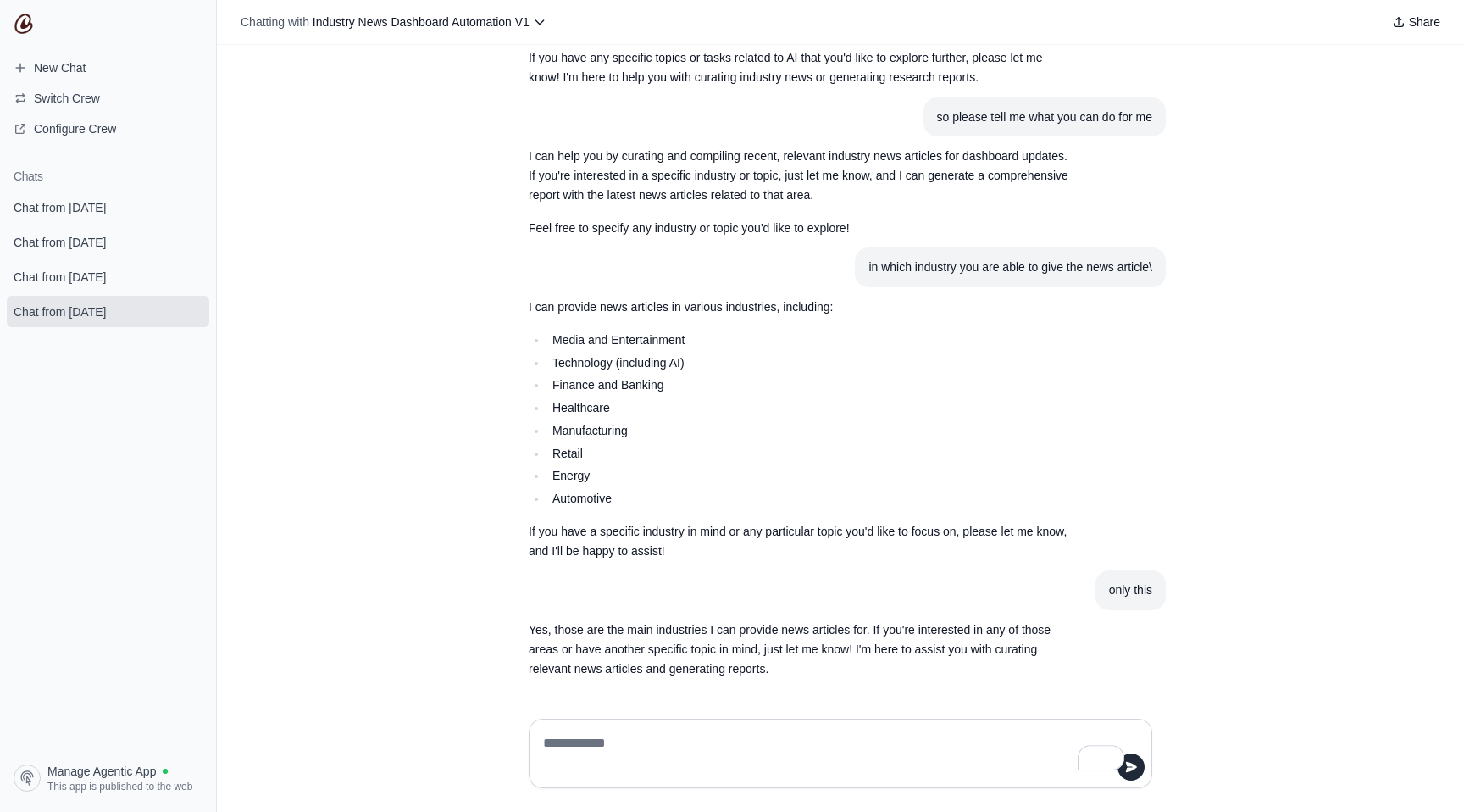
click at [572, 747] on textarea "To enrich screen reader interactions, please activate Accessibility in Grammarl…" at bounding box center [835, 753] width 591 height 47
type textarea "**********"
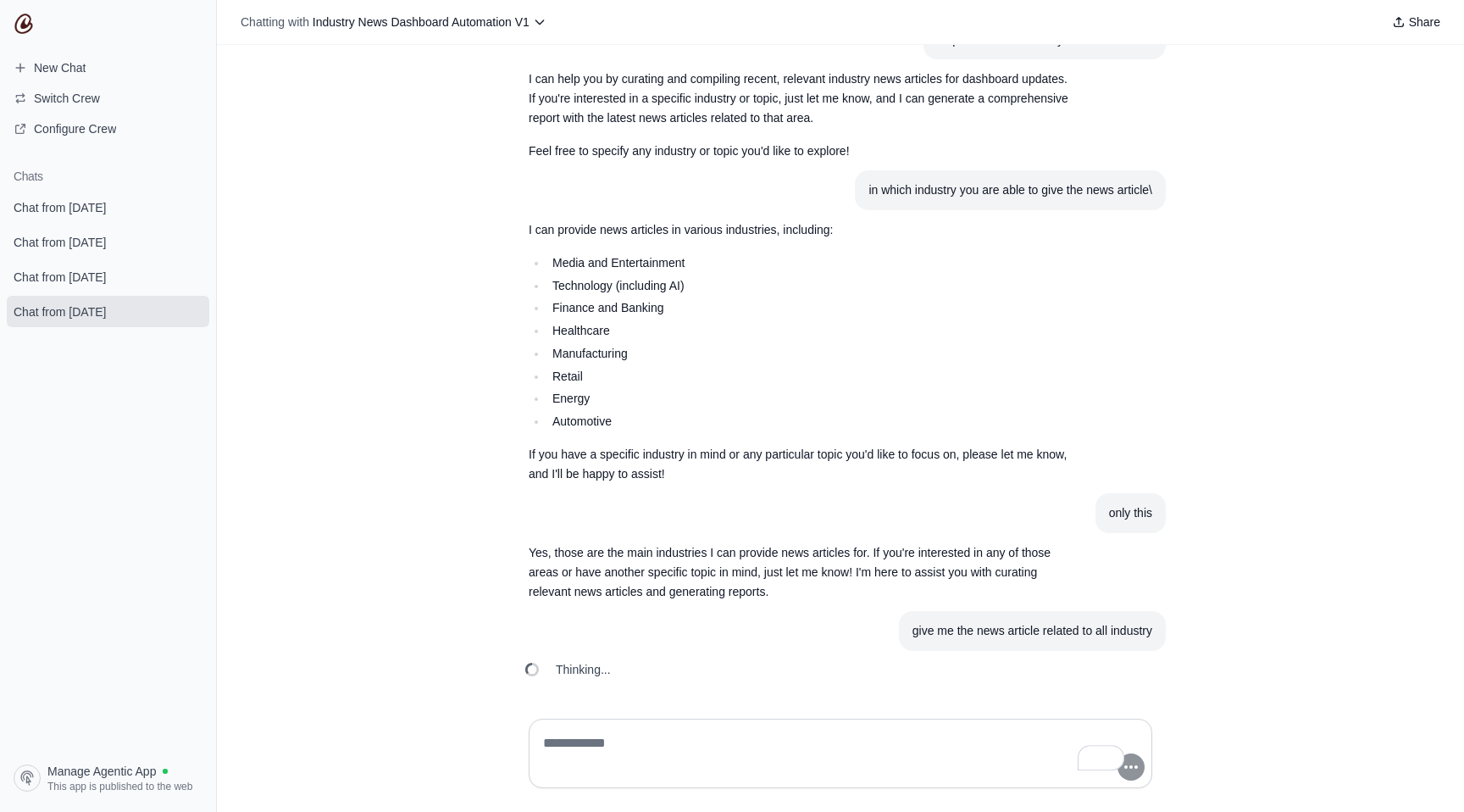
scroll to position [1686, 0]
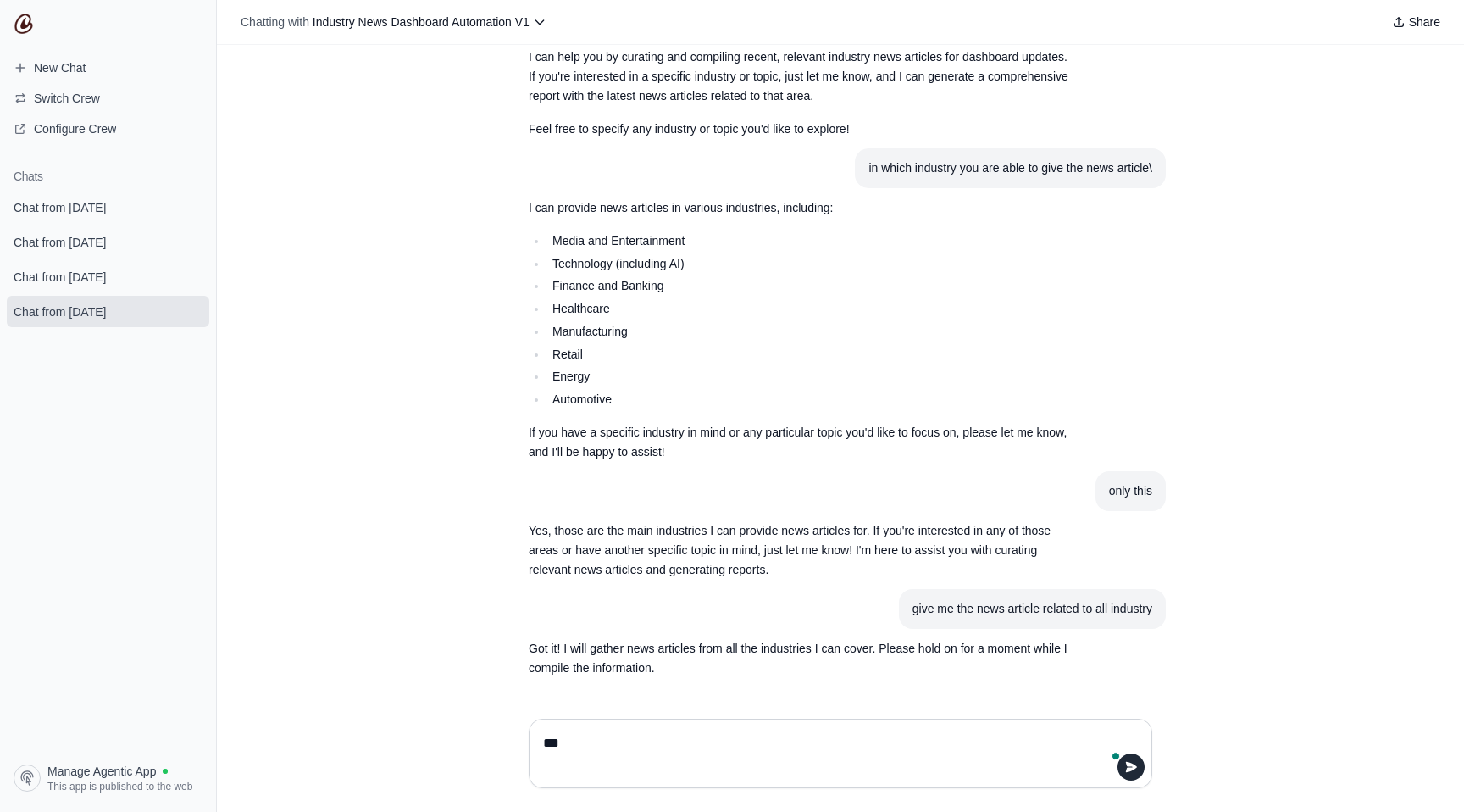
type textarea "****"
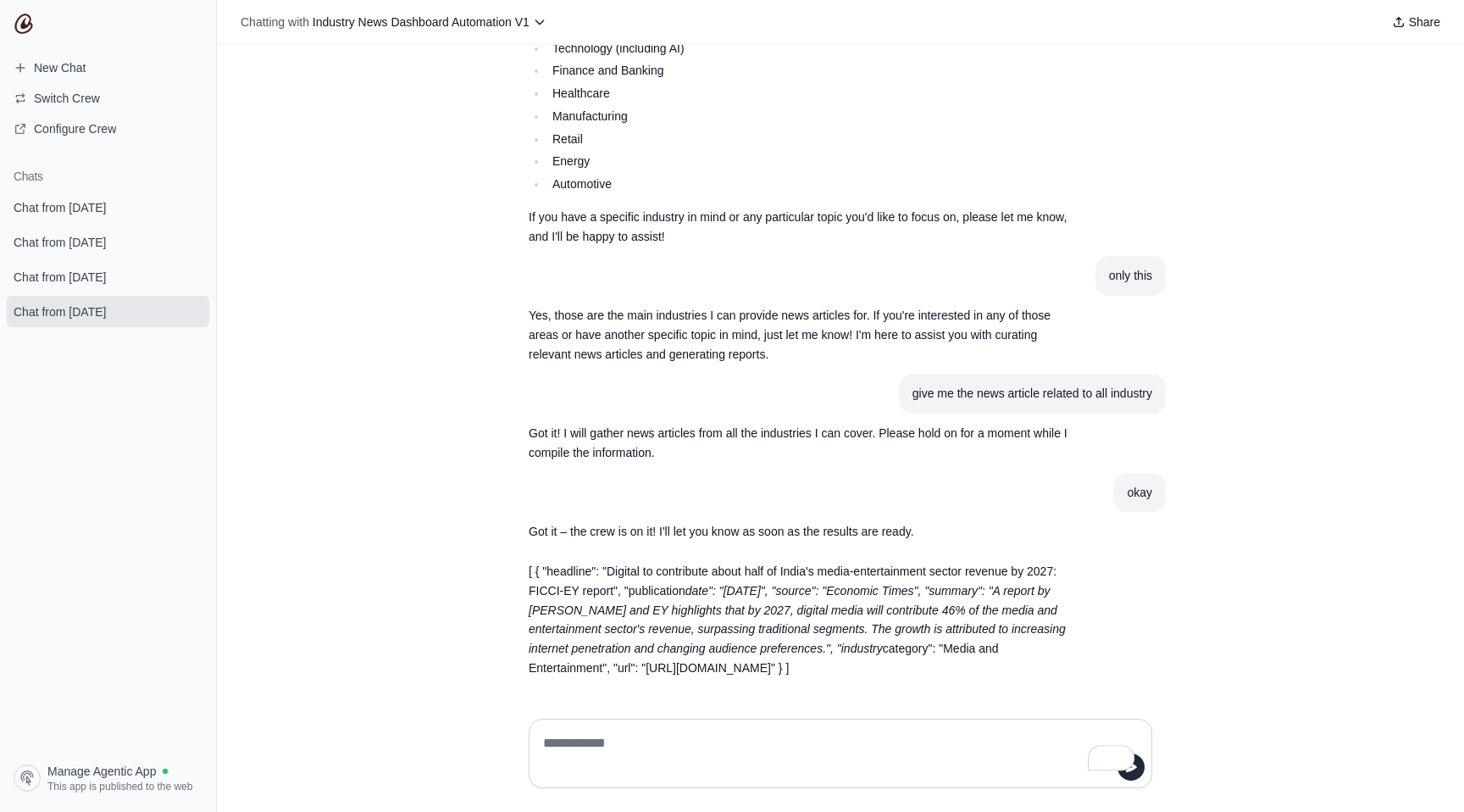
scroll to position [1960, 0]
click at [604, 731] on textarea "To enrich screen reader interactions, please activate Accessibility in Grammarl…" at bounding box center [840, 753] width 601 height 47
type textarea "**********"
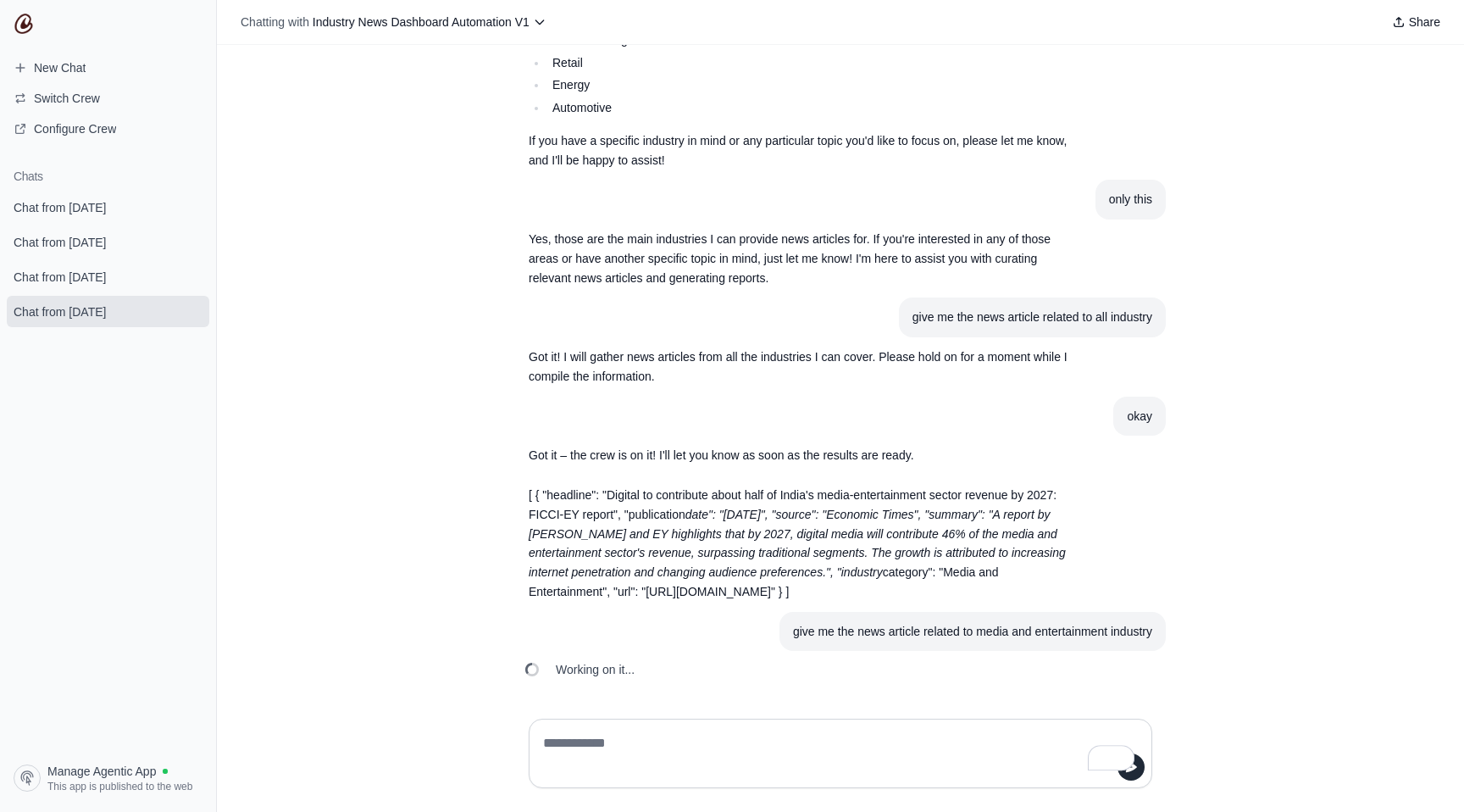
scroll to position [2059, 0]
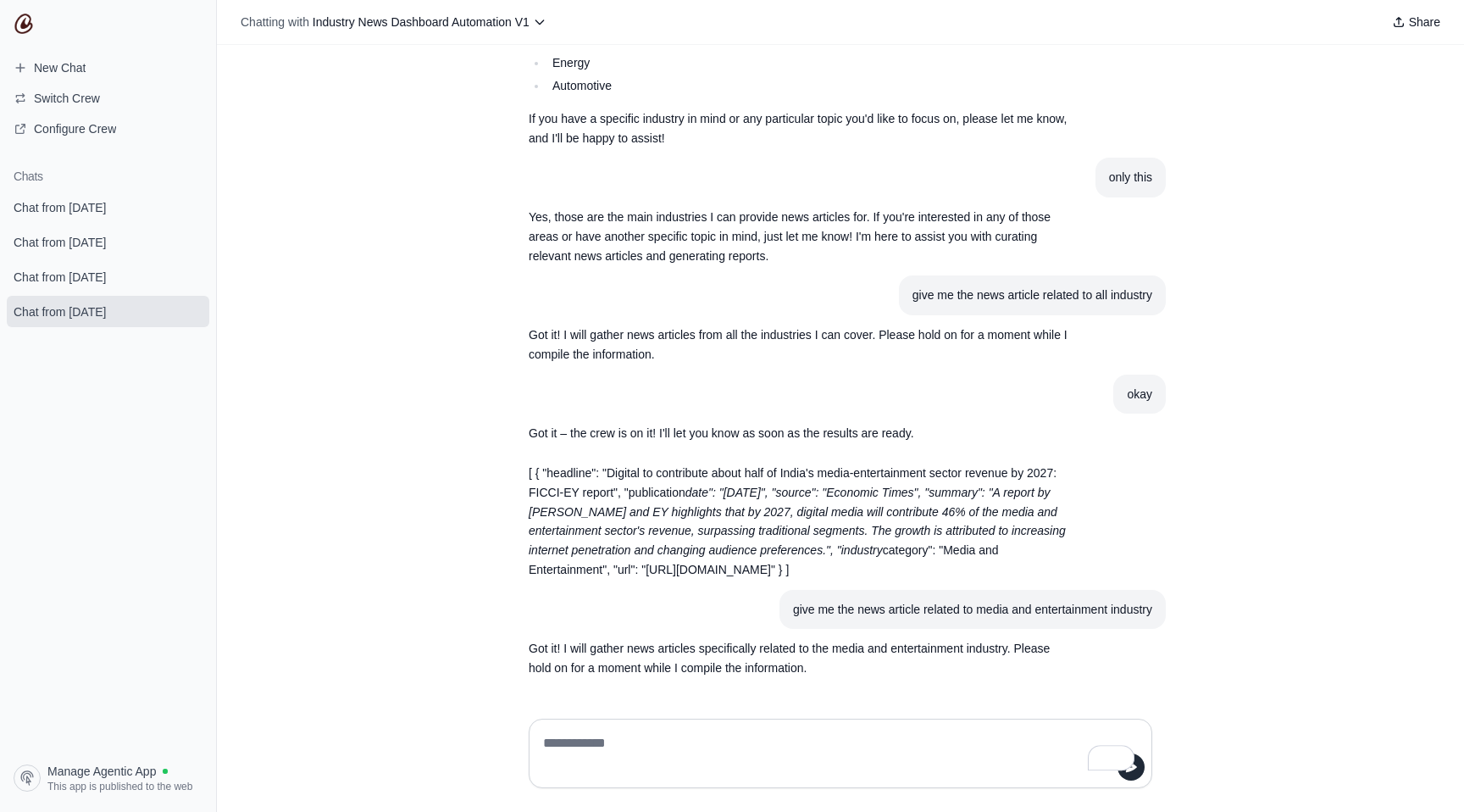
click at [681, 743] on textarea "To enrich screen reader interactions, please activate Accessibility in Grammarl…" at bounding box center [840, 753] width 601 height 47
type textarea "**********"
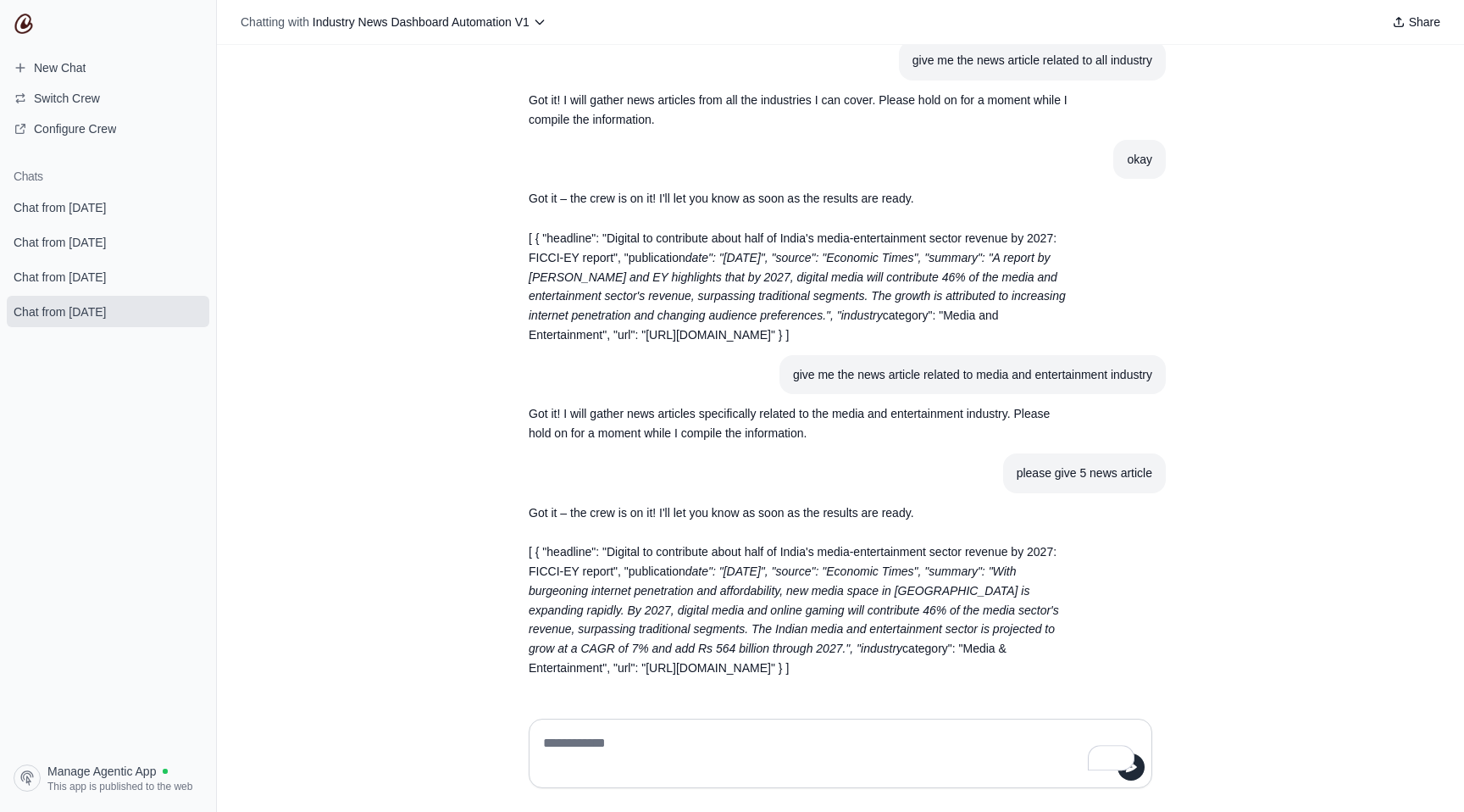
scroll to position [2351, 0]
click at [54, 127] on span "Configure Crew" at bounding box center [76, 128] width 83 height 17
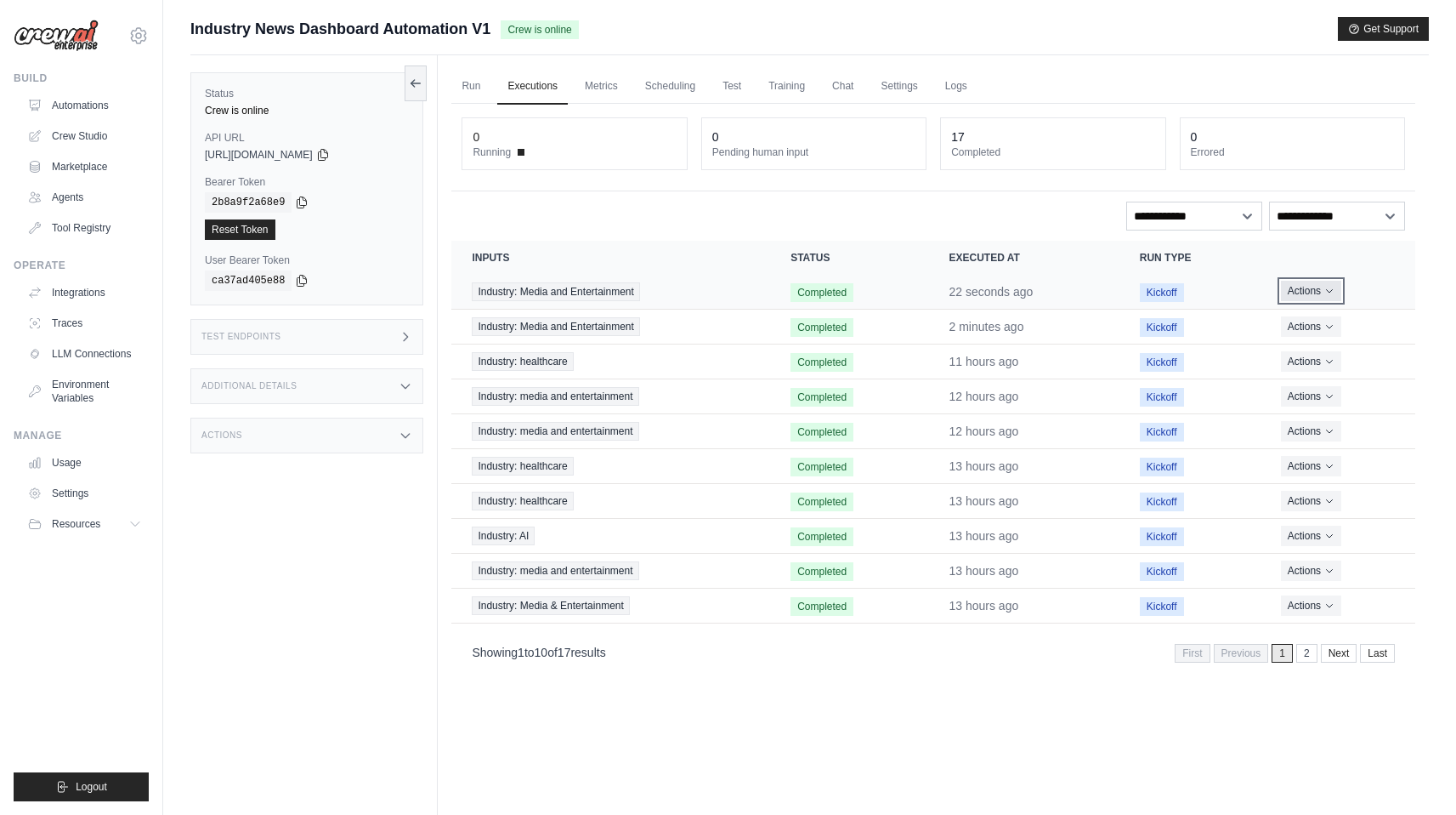
click at [1311, 290] on button "Actions" at bounding box center [1311, 290] width 60 height 20
click at [607, 82] on link "Metrics" at bounding box center [601, 86] width 54 height 35
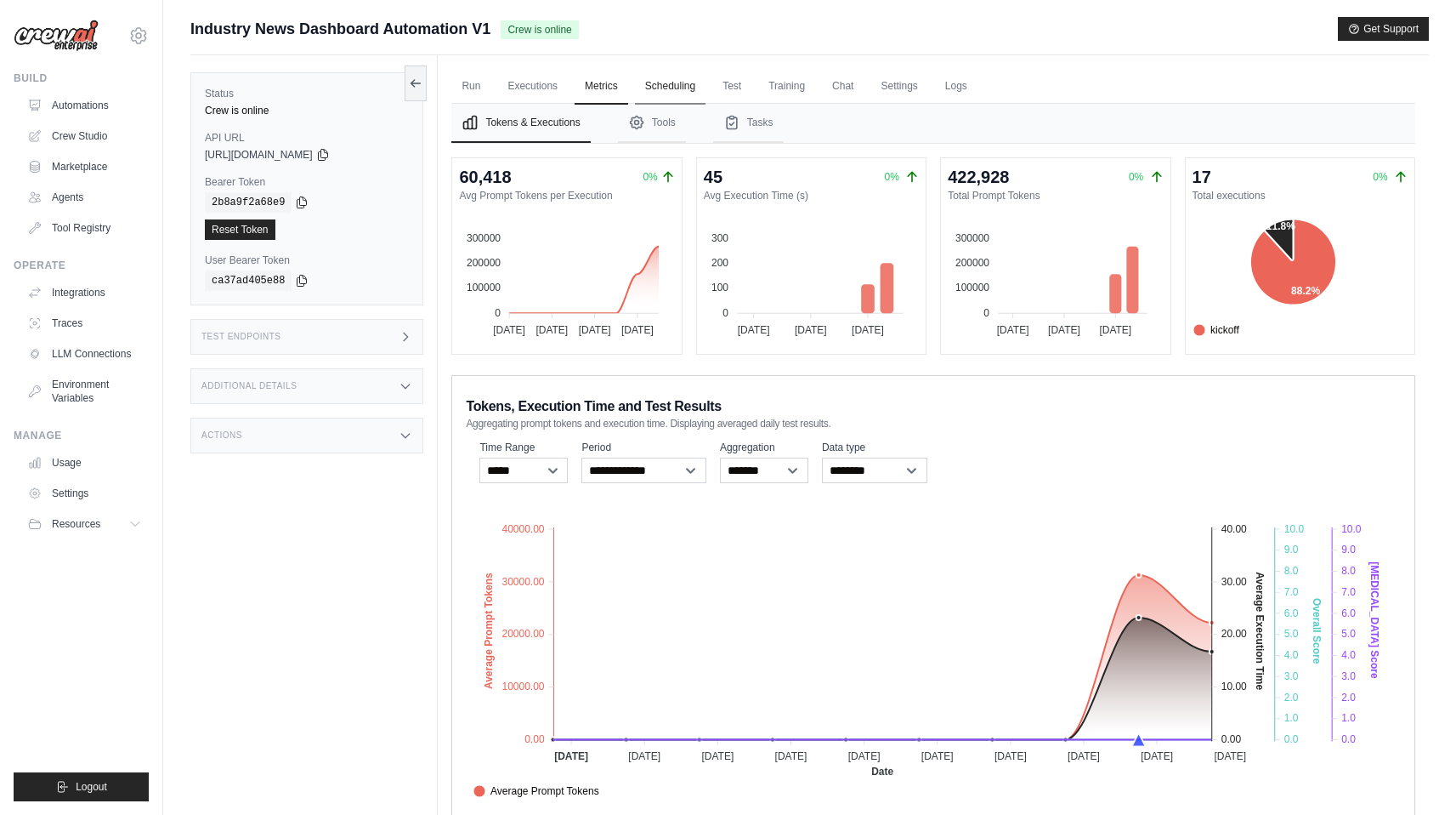
click at [688, 79] on link "Scheduling" at bounding box center [670, 86] width 71 height 35
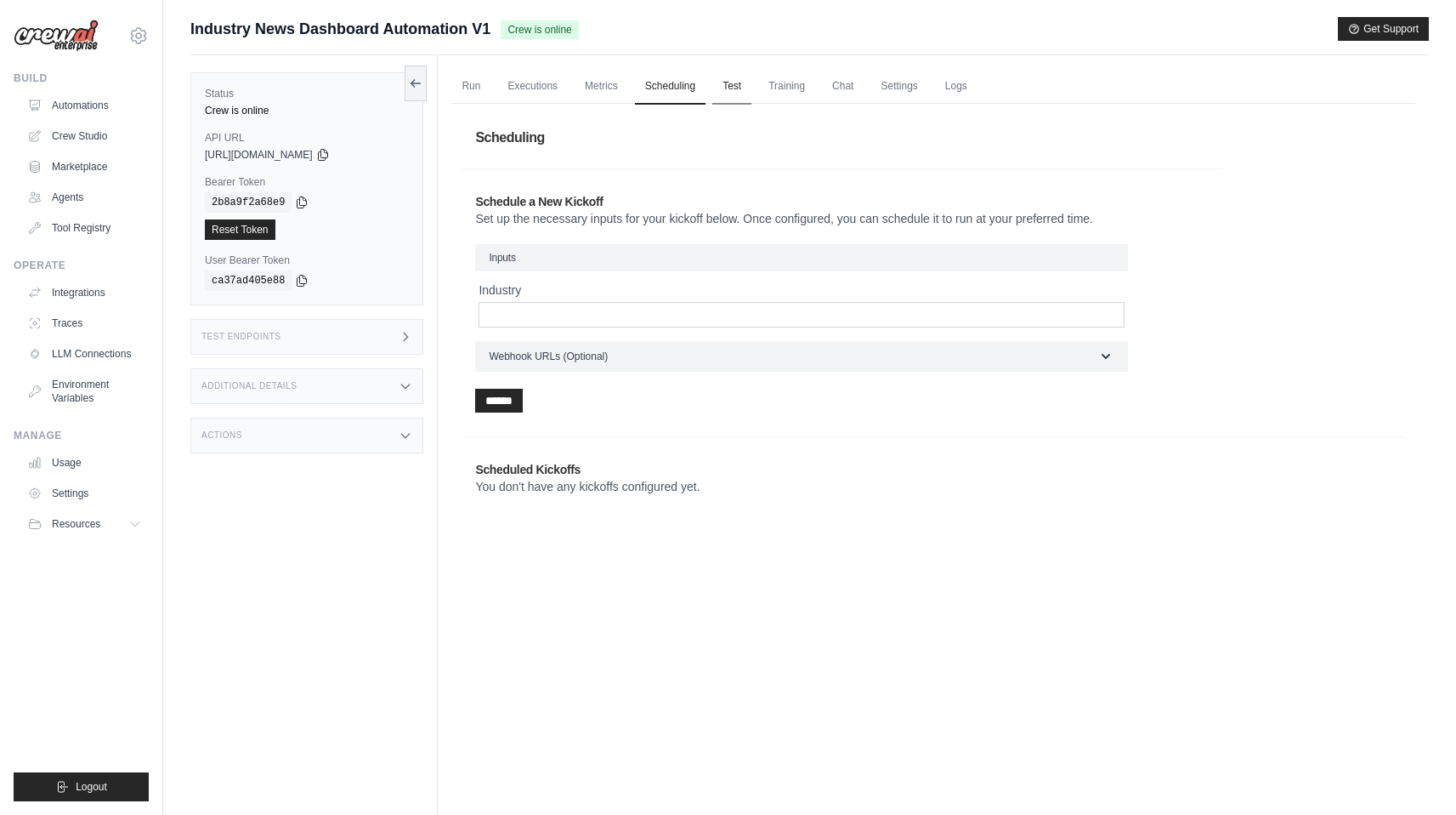
click at [746, 79] on link "Test" at bounding box center [732, 86] width 39 height 35
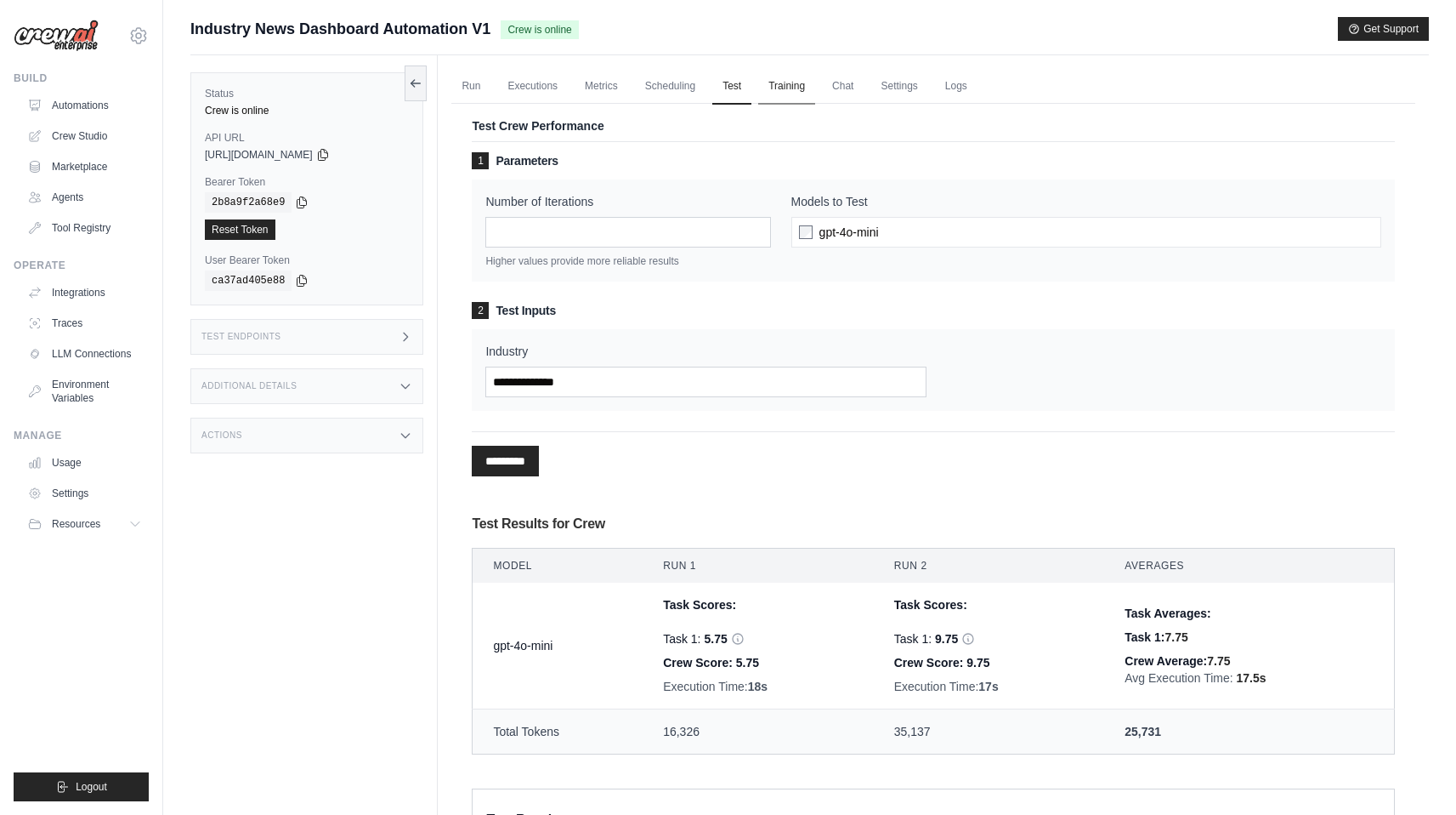
click at [808, 83] on link "Training" at bounding box center [787, 86] width 57 height 35
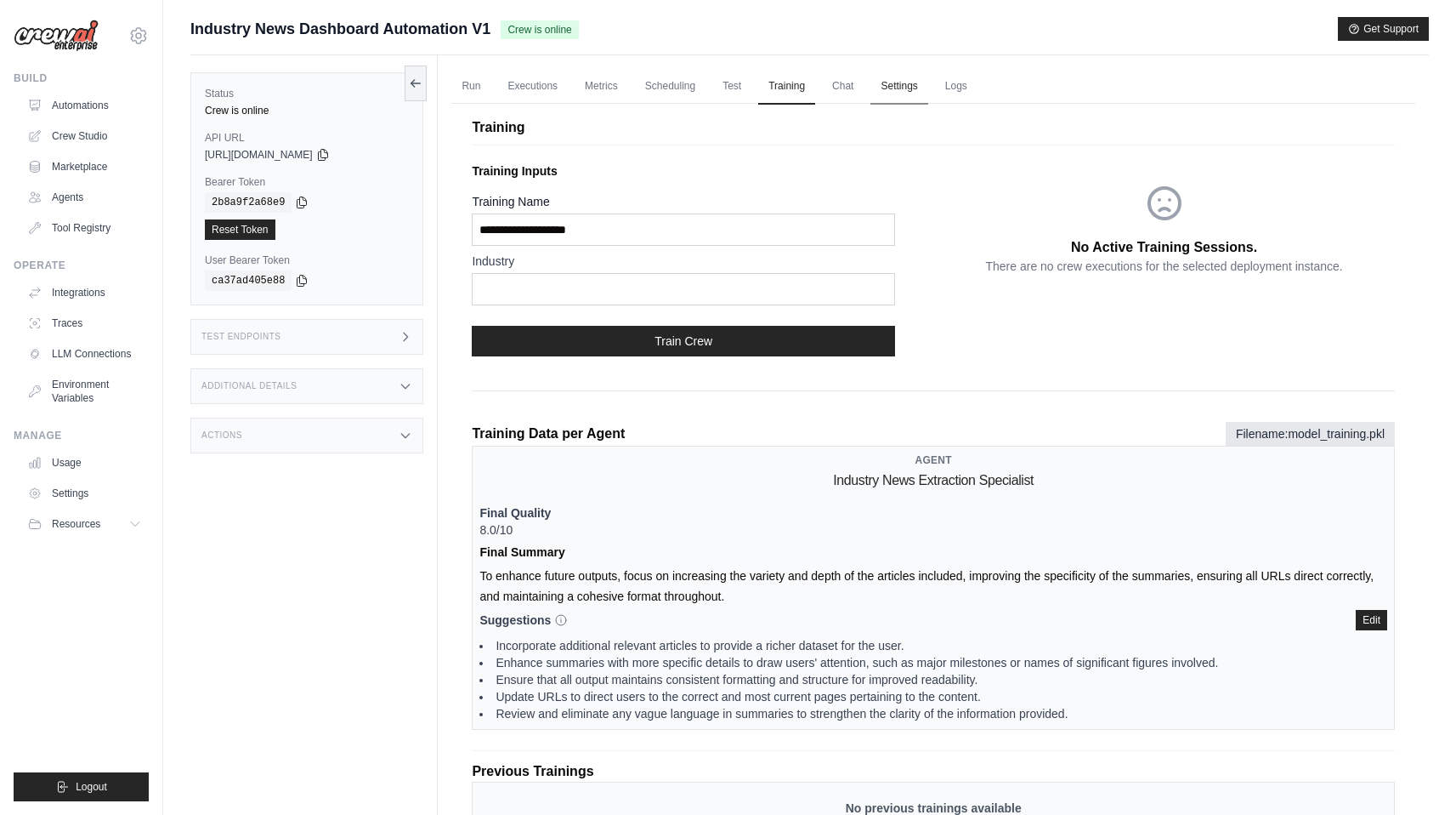
click at [928, 83] on link "Settings" at bounding box center [899, 86] width 57 height 35
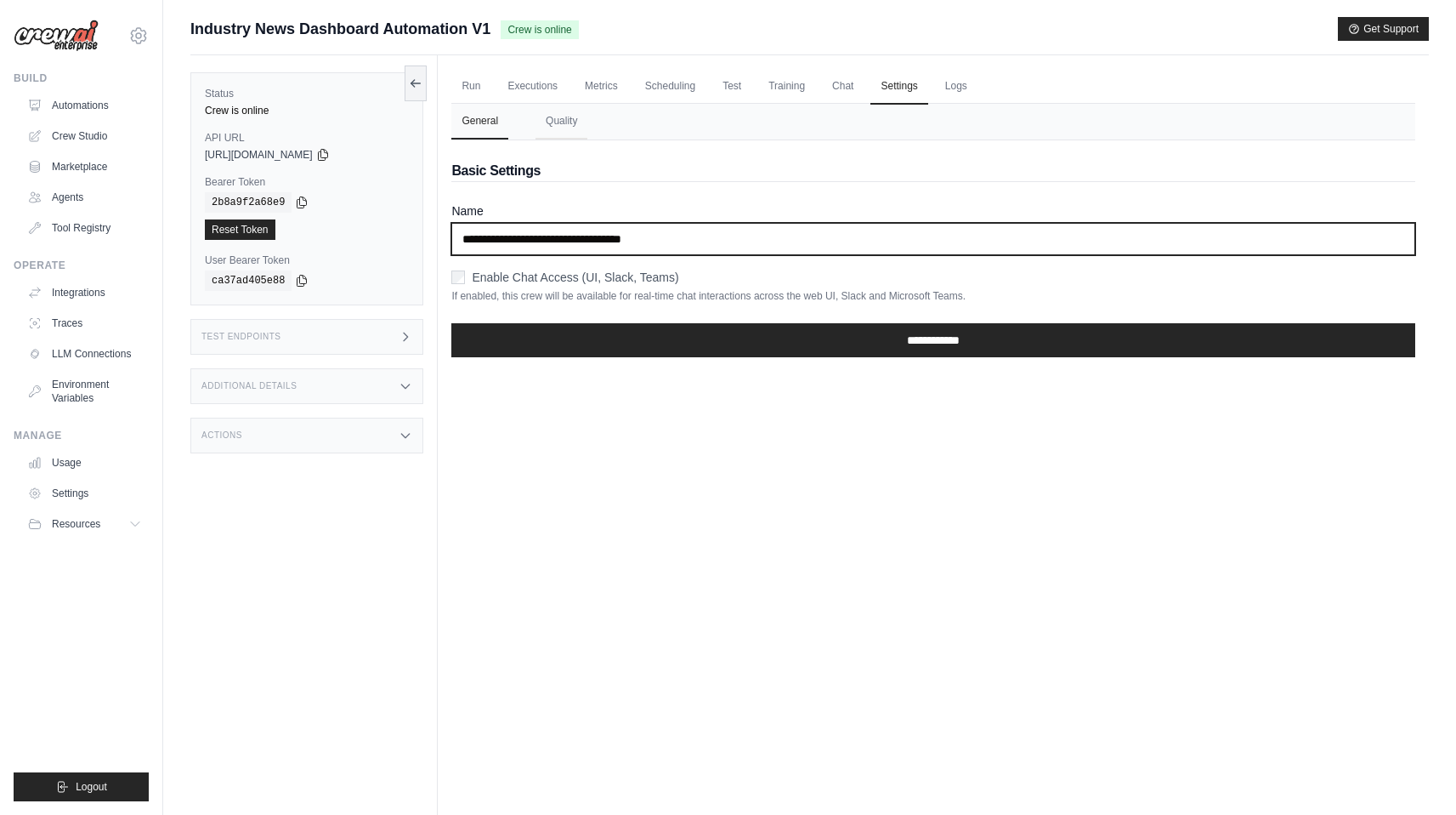
click at [833, 242] on input "**********" at bounding box center [933, 239] width 964 height 33
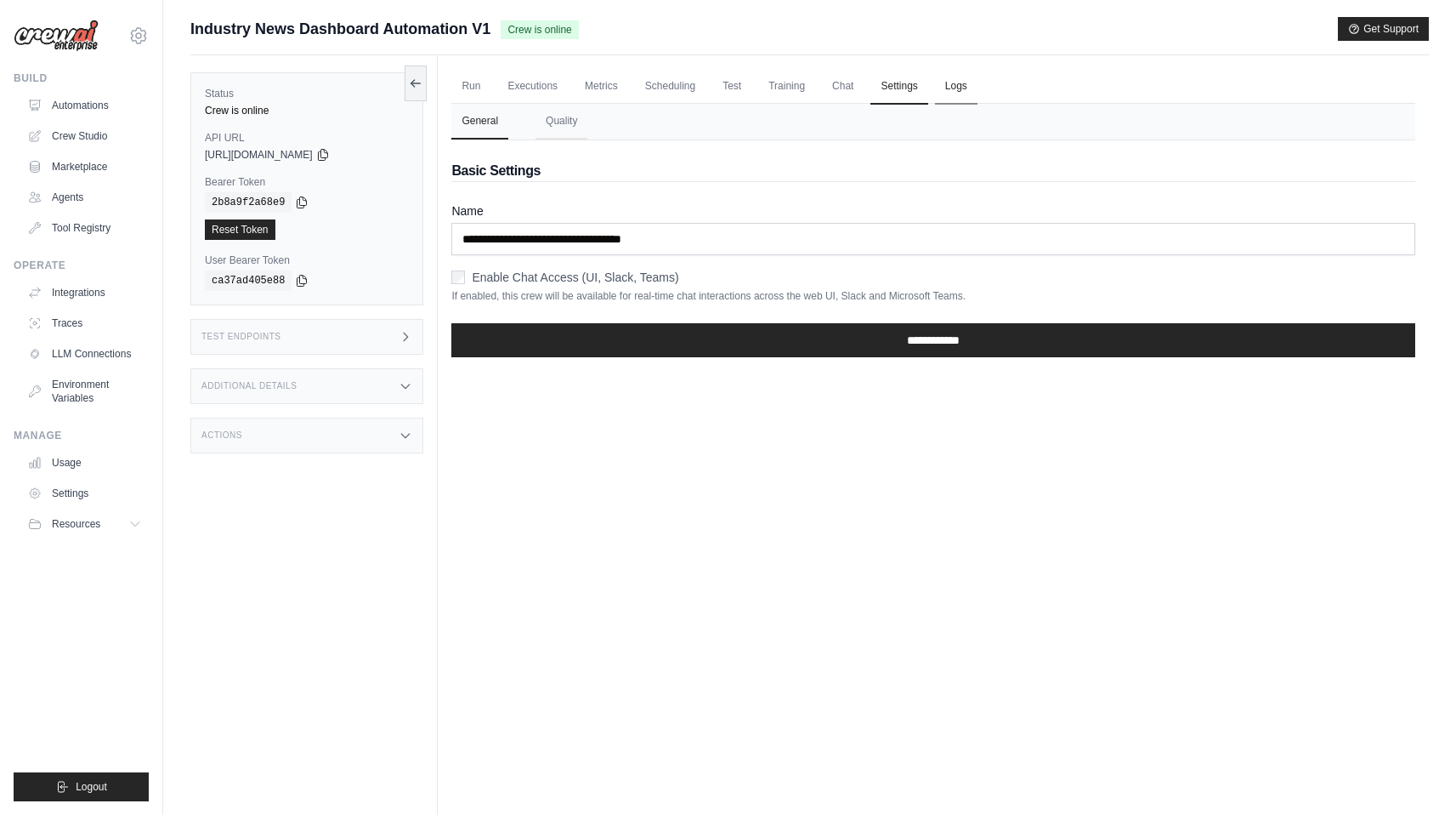
click at [978, 81] on link "Logs" at bounding box center [956, 86] width 42 height 35
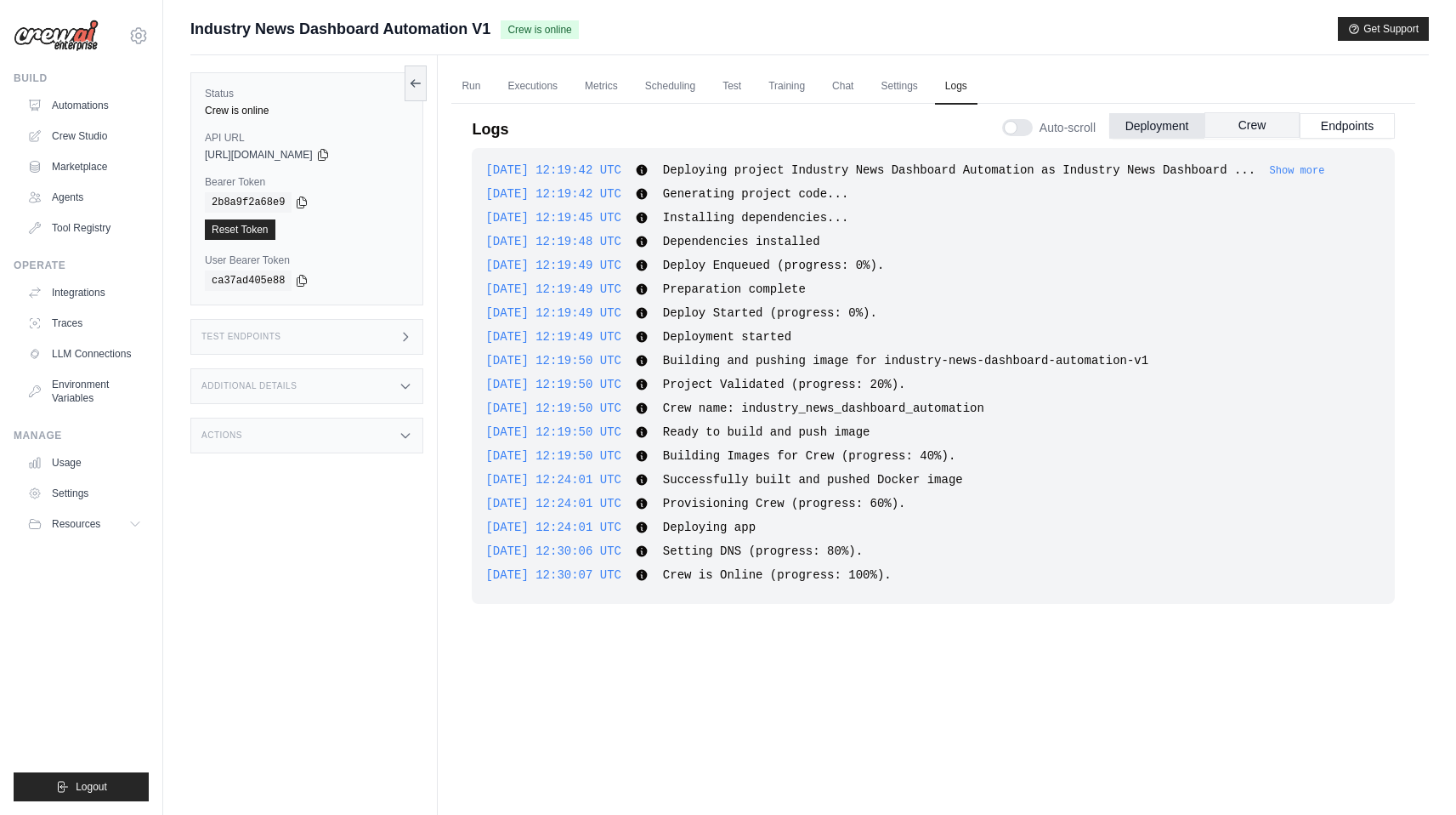
click at [1244, 132] on button "Crew" at bounding box center [1252, 124] width 95 height 26
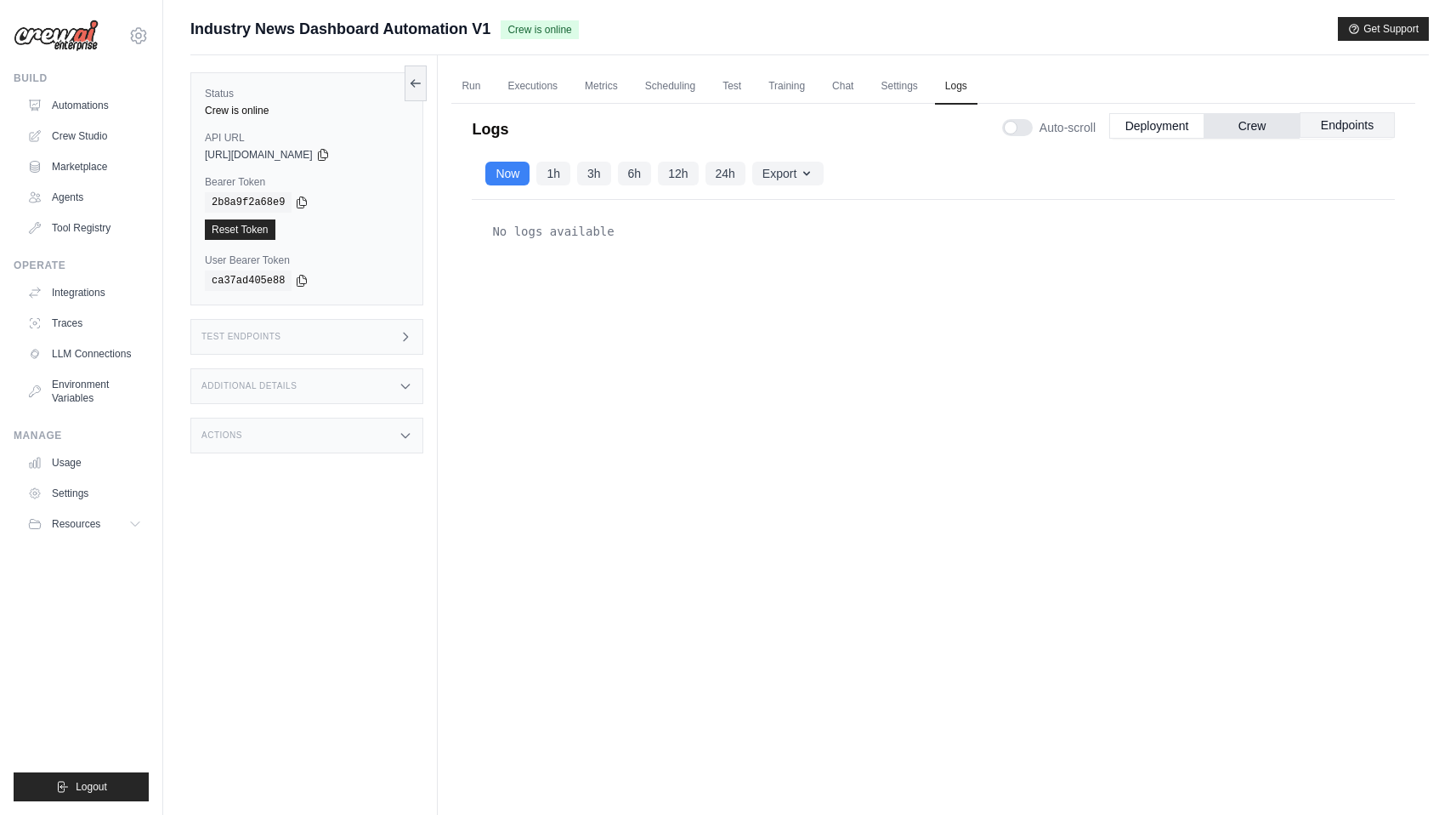
click at [1331, 124] on button "Endpoints" at bounding box center [1348, 124] width 95 height 26
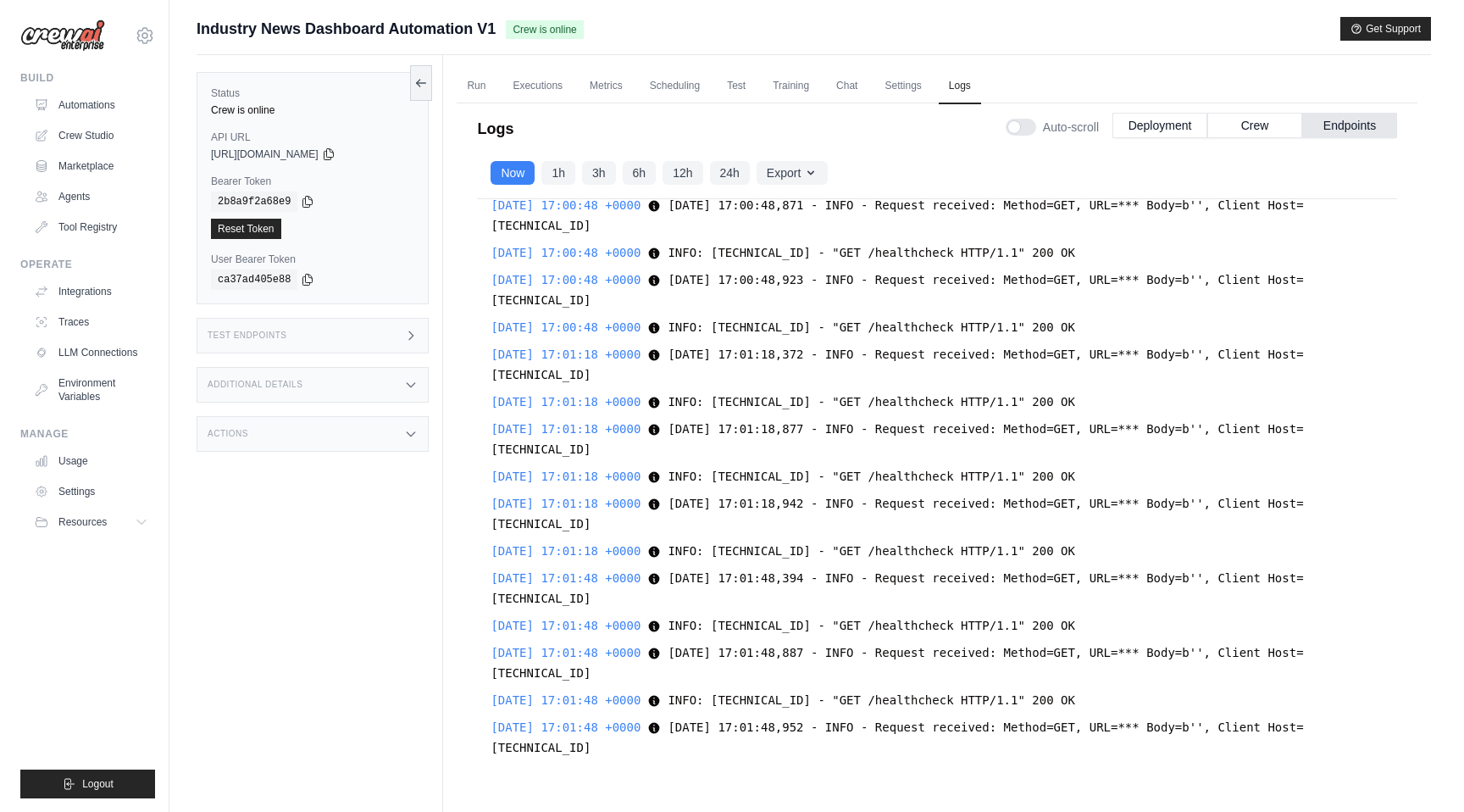
scroll to position [42904, 0]
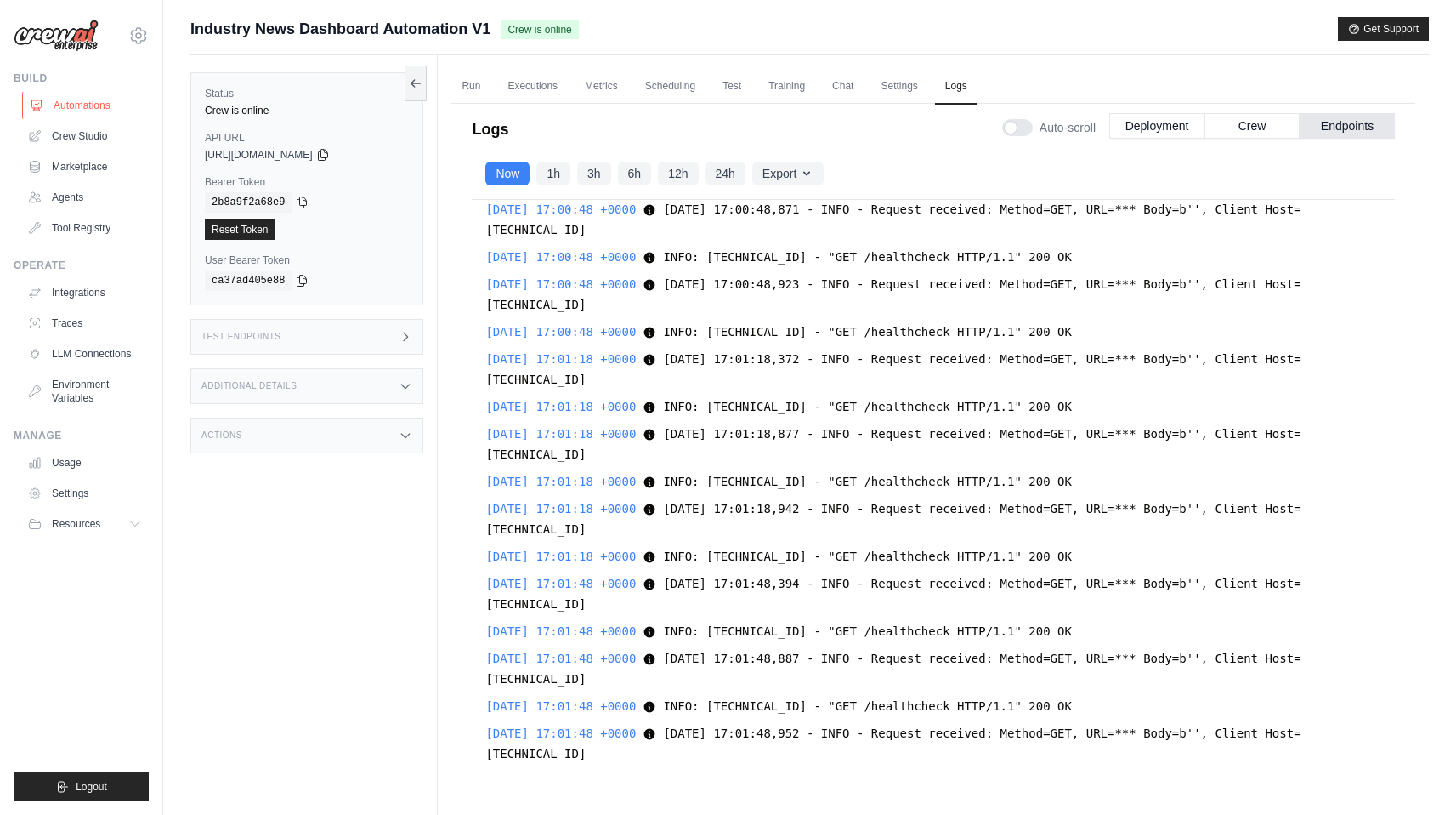
click at [81, 101] on link "Automations" at bounding box center [86, 105] width 129 height 27
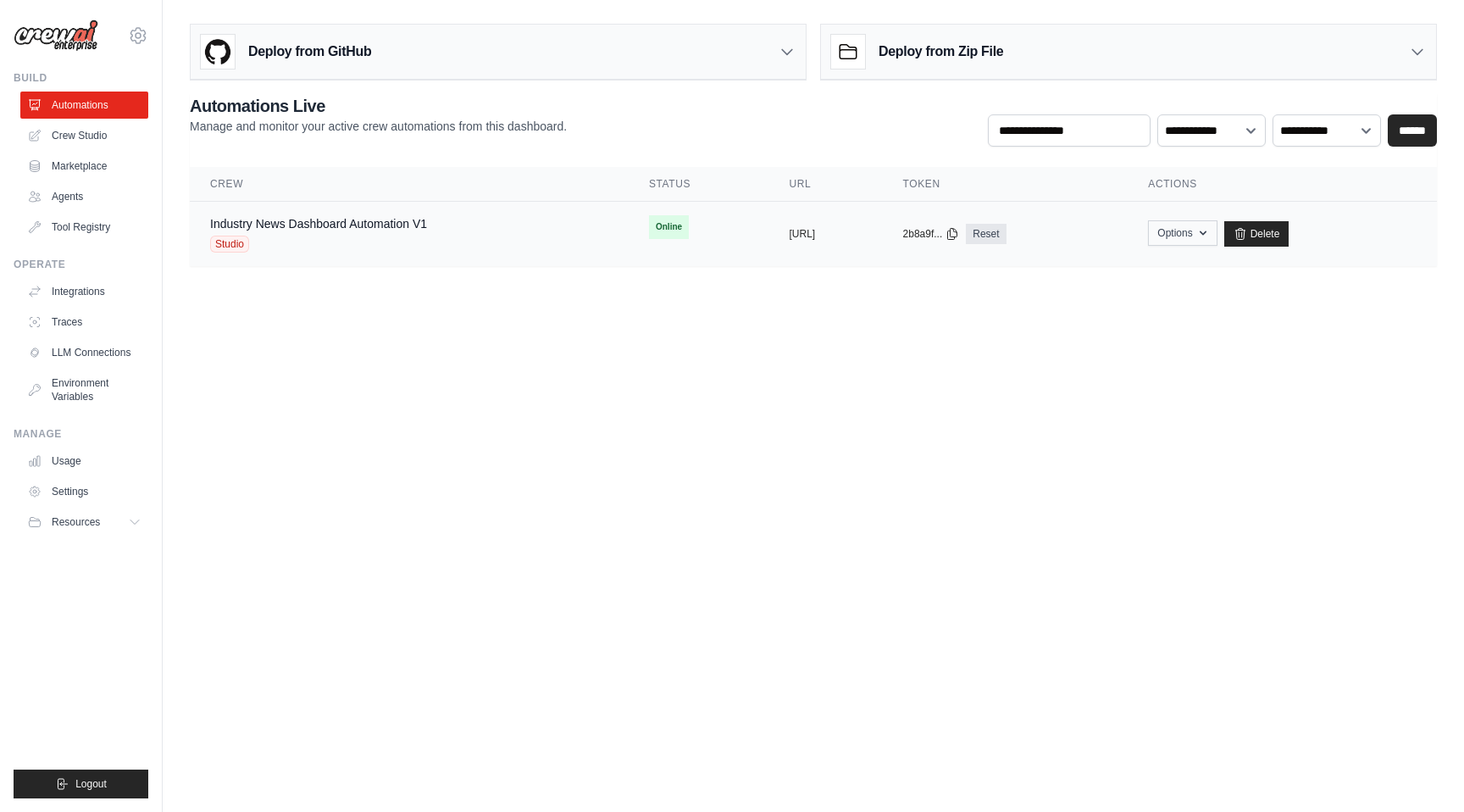
click at [1216, 236] on button "Options" at bounding box center [1182, 233] width 69 height 25
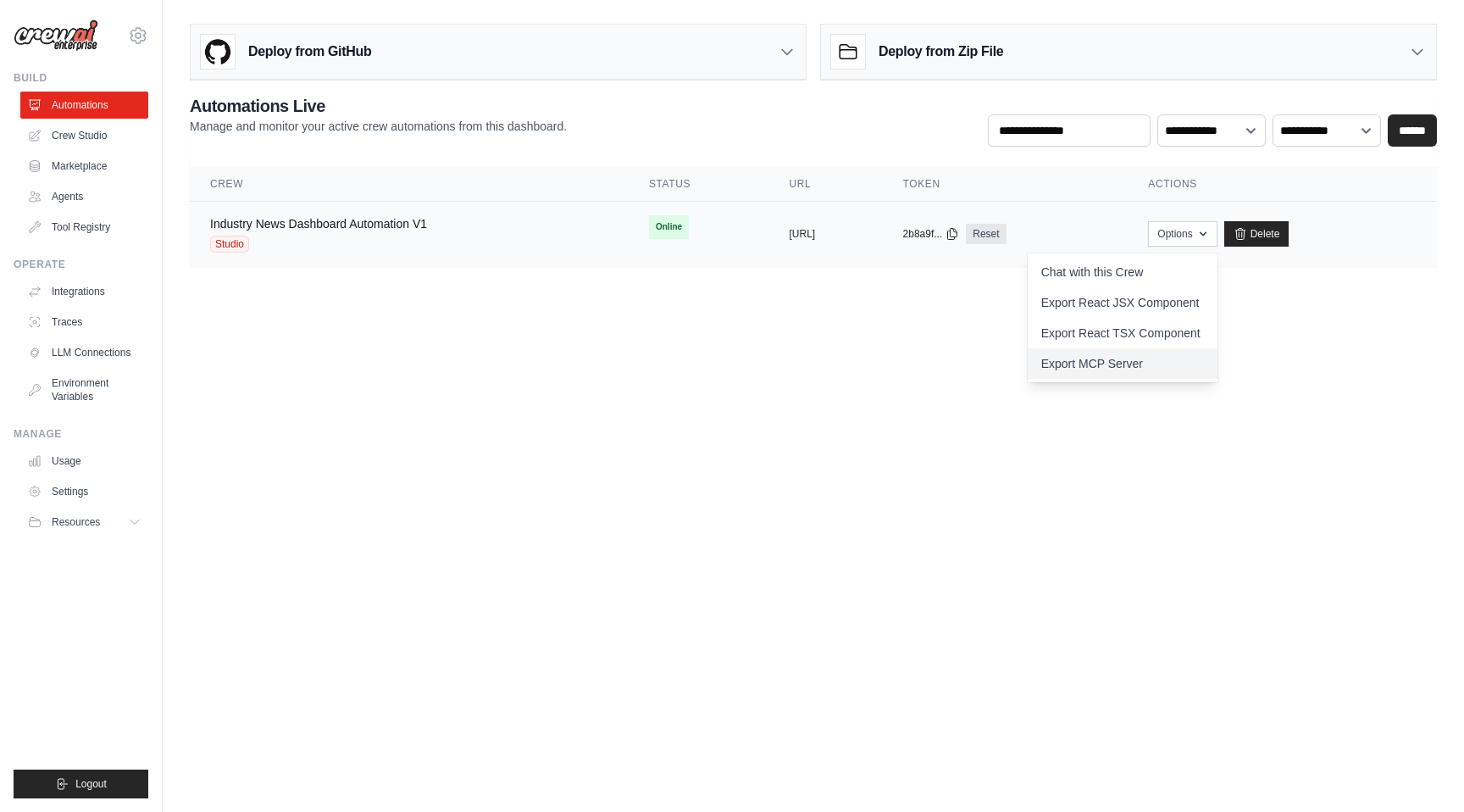
click at [1146, 366] on link "Export MCP Server" at bounding box center [1122, 363] width 190 height 31
click at [928, 322] on body "chandan875792@gmail.com Settings Build Automations Crew Studio" at bounding box center [732, 406] width 1464 height 812
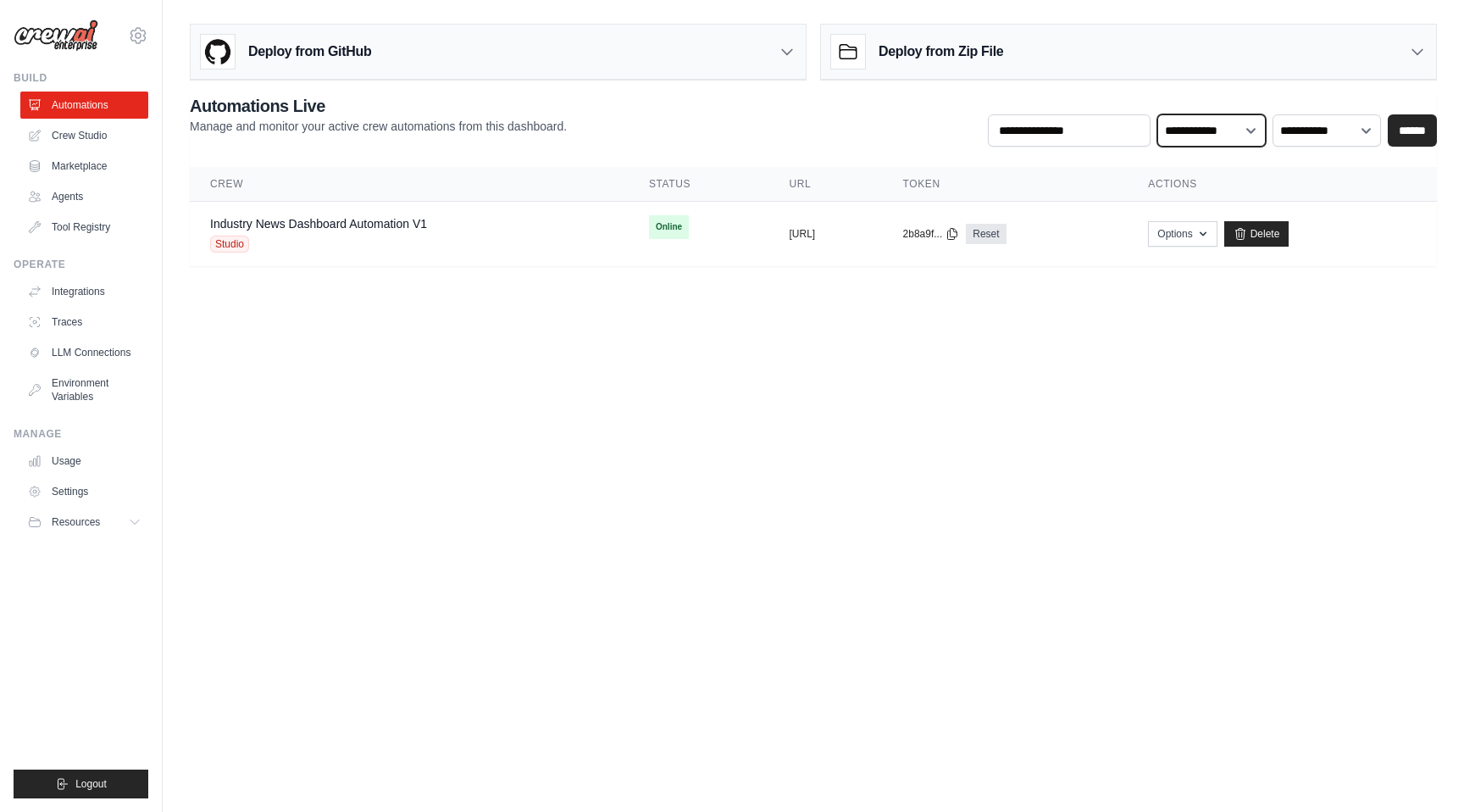
click at [1202, 129] on select "**********" at bounding box center [1211, 130] width 108 height 33
click at [1312, 122] on select "**********" at bounding box center [1326, 130] width 108 height 33
click at [316, 228] on link "Industry News Dashboard Automation V1" at bounding box center [318, 223] width 217 height 13
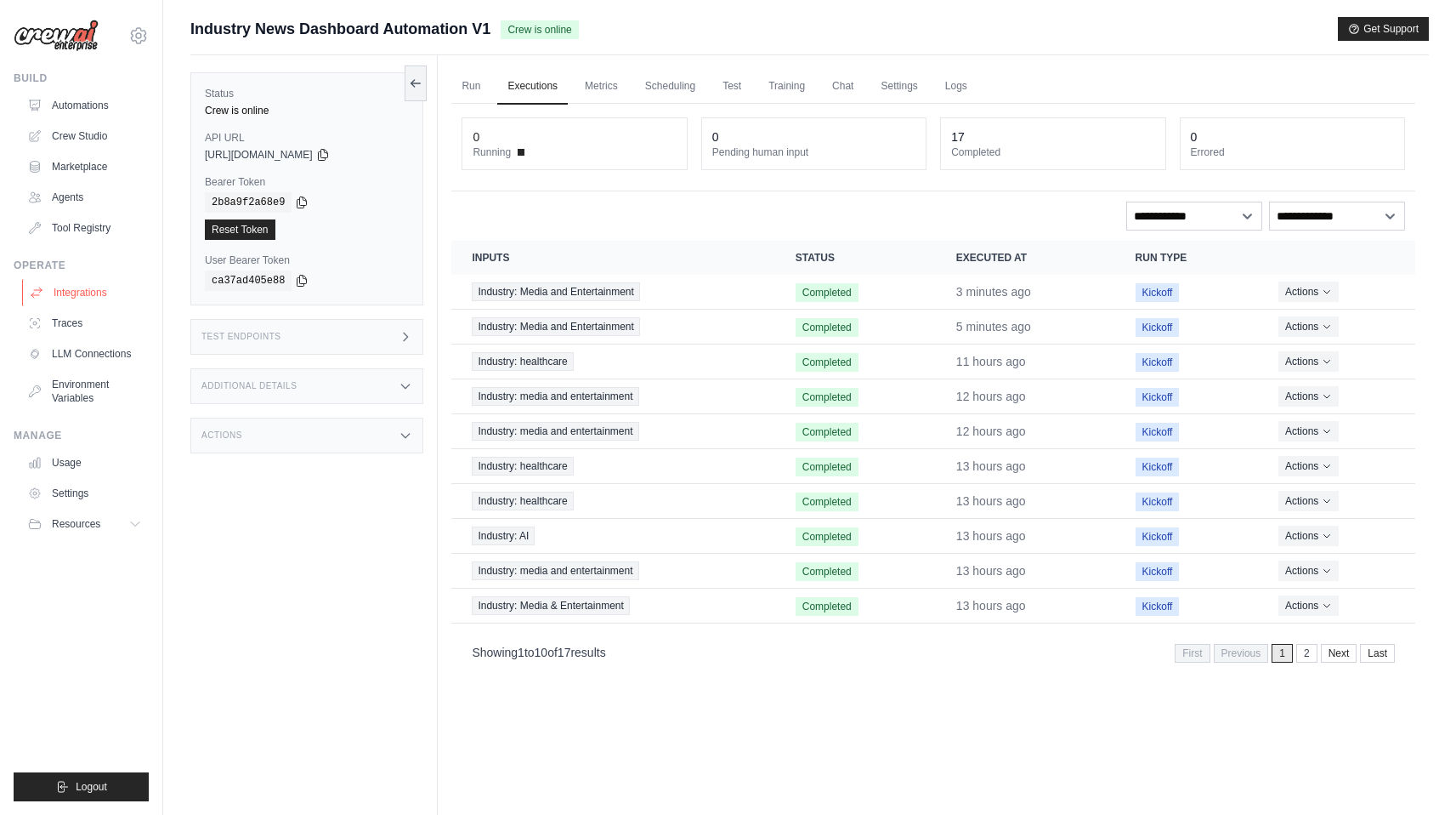
click at [85, 288] on link "Integrations" at bounding box center [86, 292] width 129 height 27
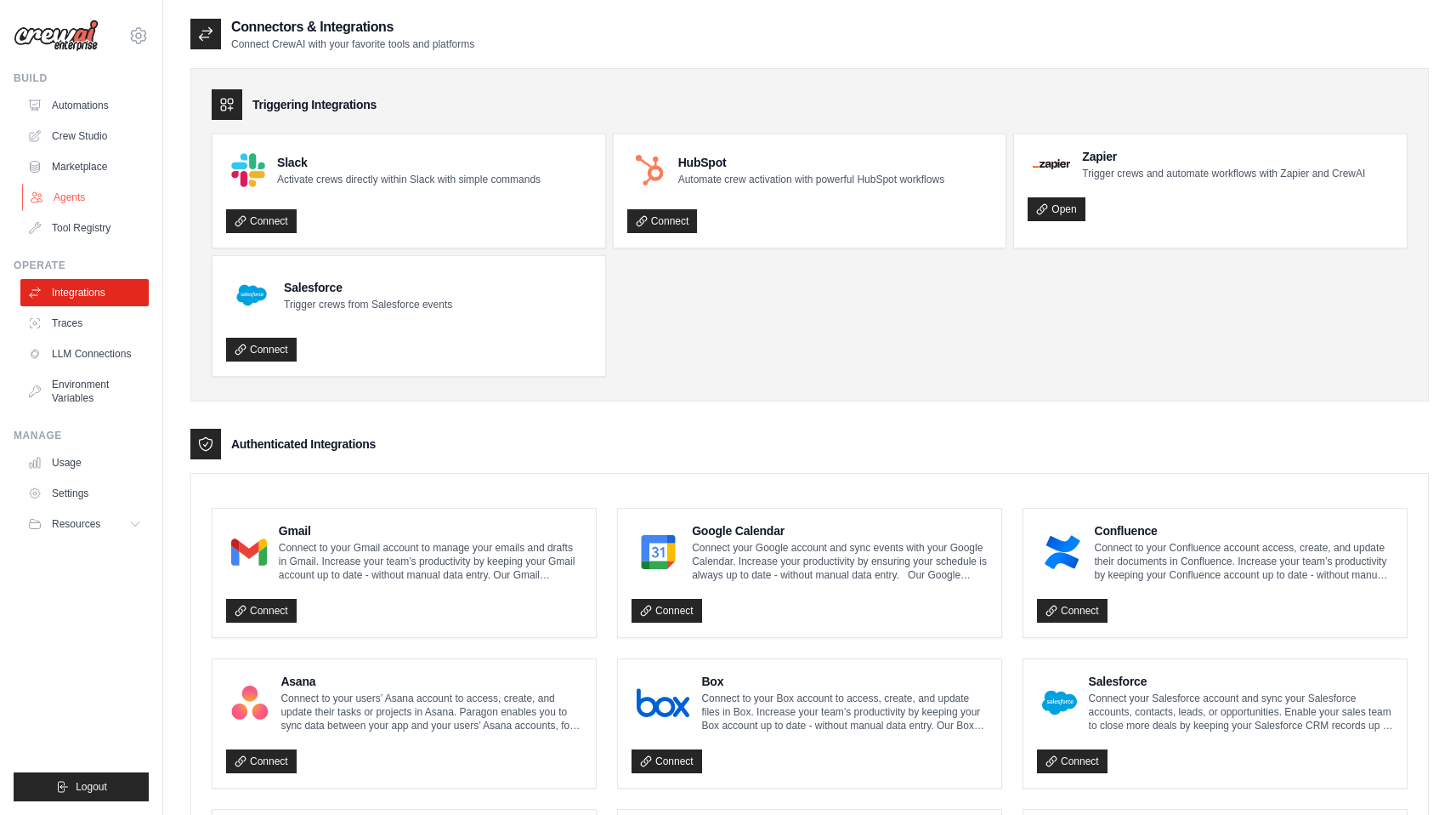
click at [64, 196] on link "Agents" at bounding box center [86, 197] width 129 height 27
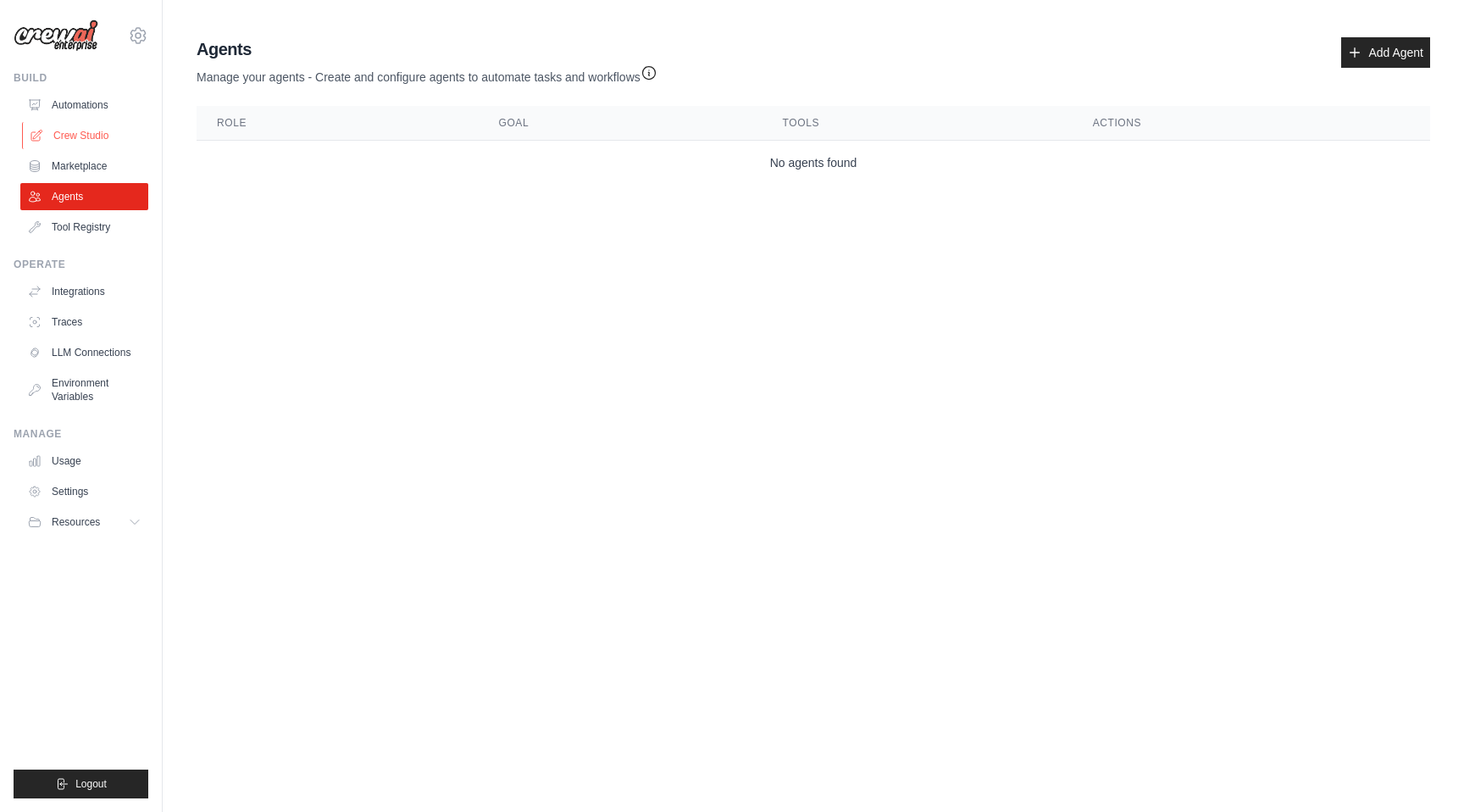
click at [73, 134] on link "Crew Studio" at bounding box center [86, 135] width 128 height 27
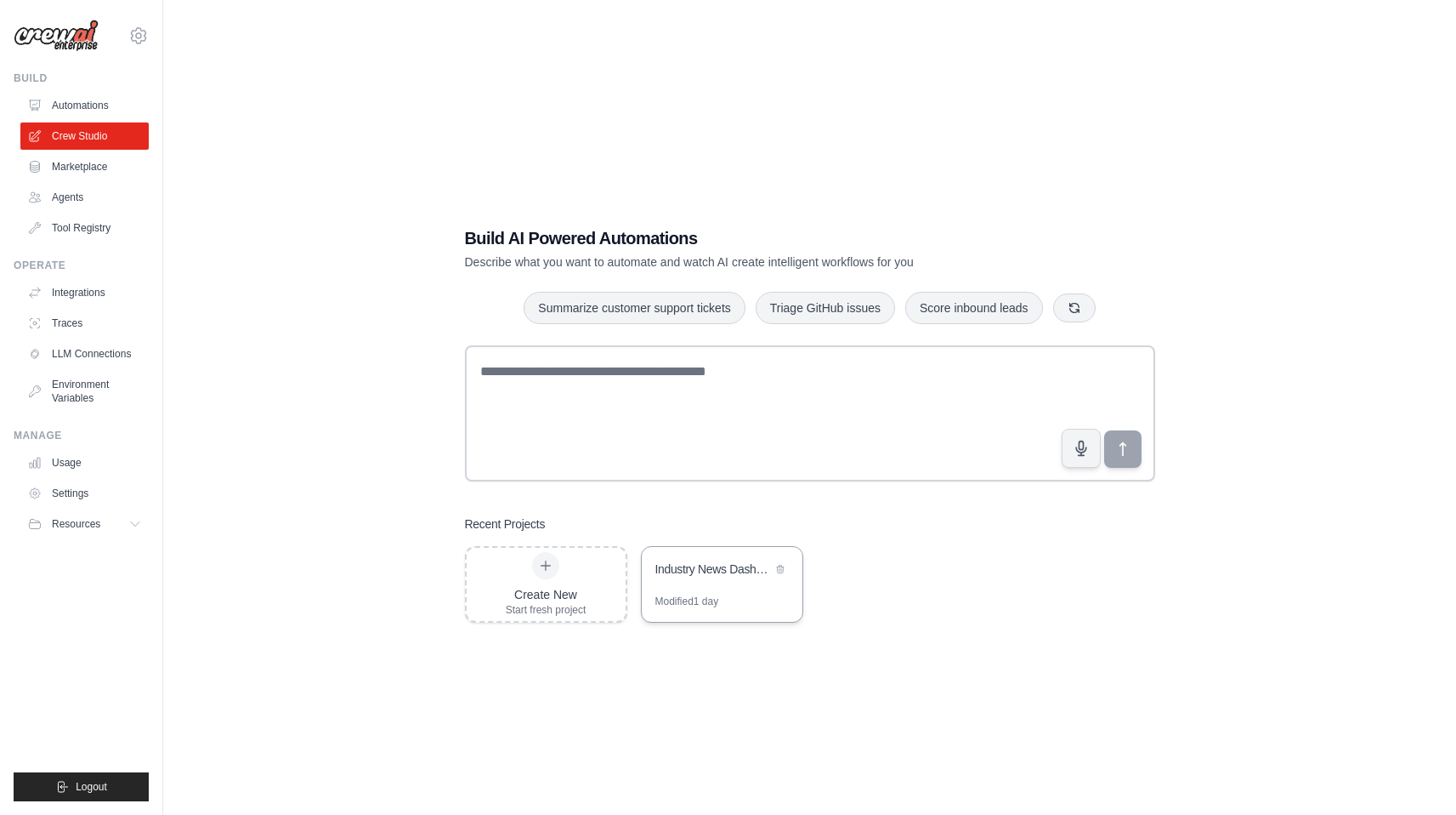
click at [706, 582] on div "Industry News Dashboard Automation" at bounding box center [722, 571] width 161 height 48
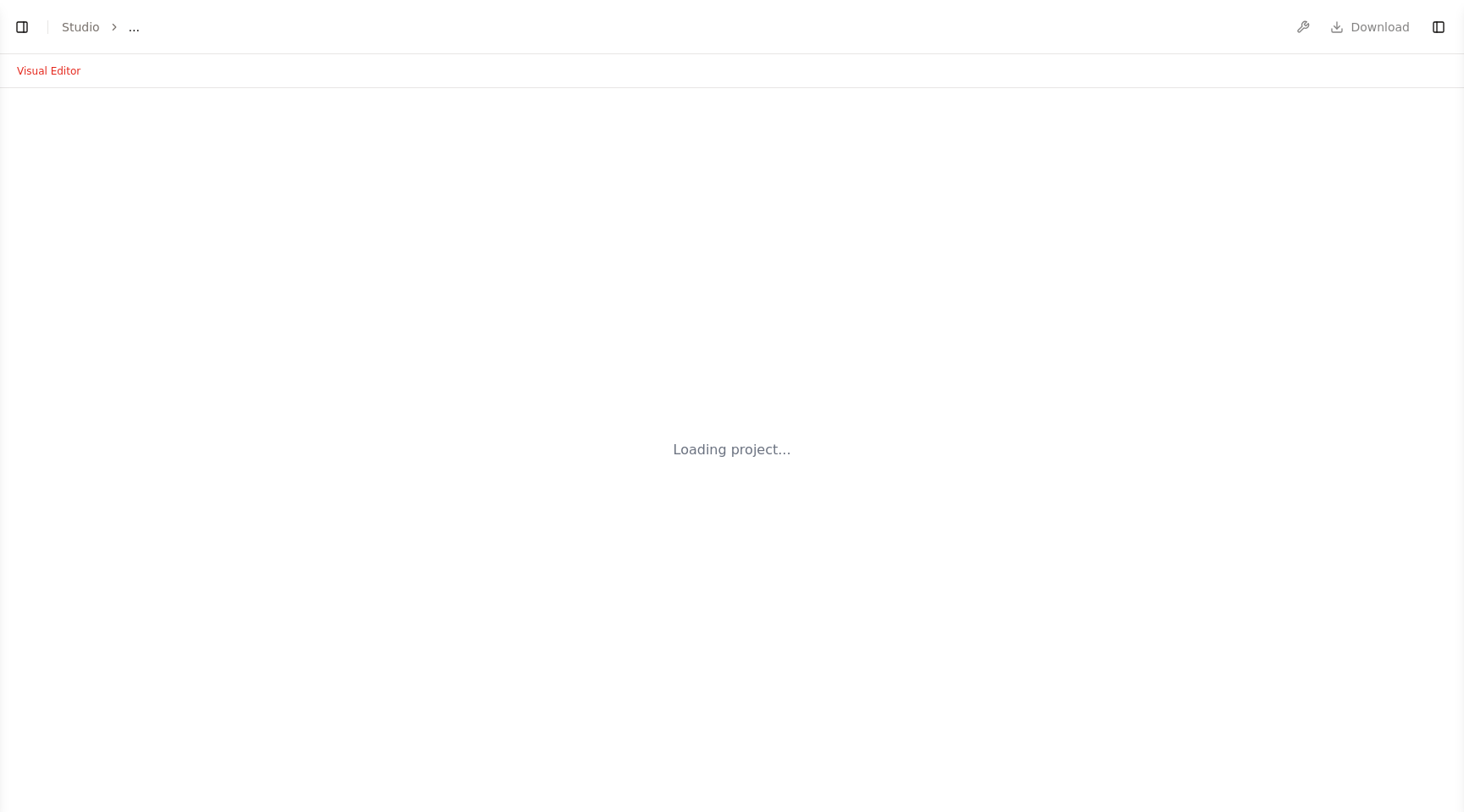
select select "****"
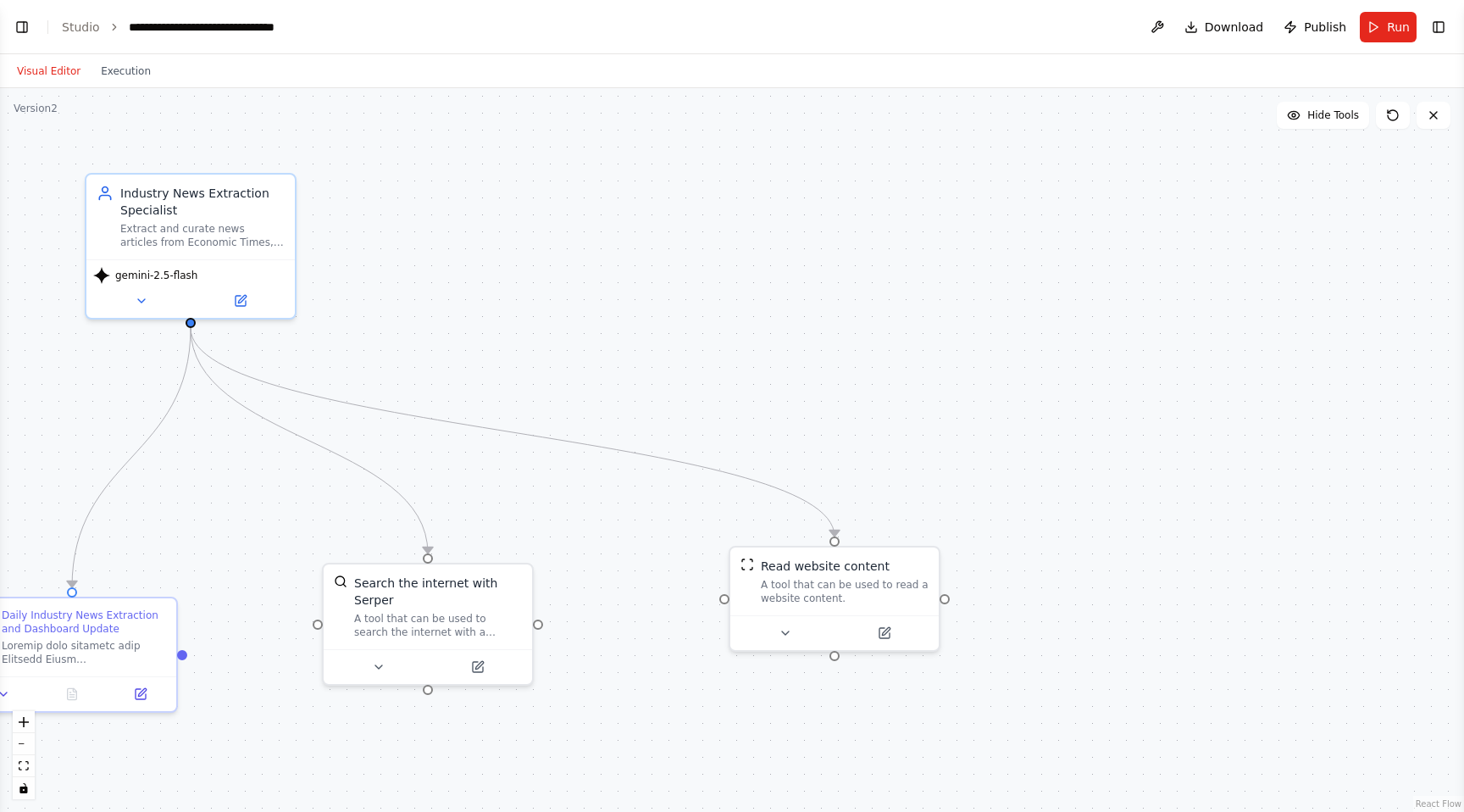
scroll to position [1248, 0]
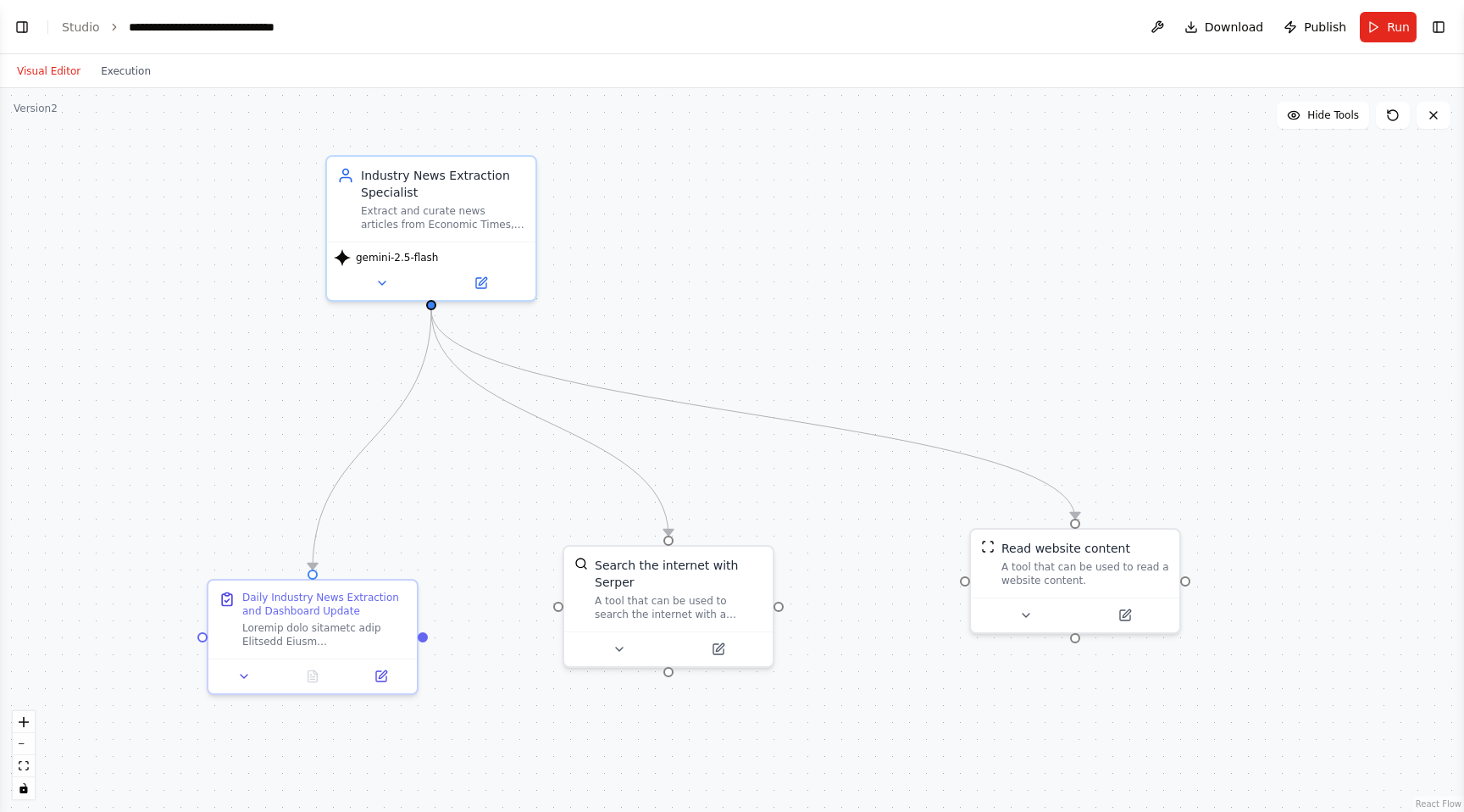
drag, startPoint x: 529, startPoint y: 297, endPoint x: 769, endPoint y: 278, distance: 240.8
click at [769, 278] on div ".deletable-edge-delete-btn { width: 20px; height: 20px; border: 0px solid #ffff…" at bounding box center [732, 449] width 1464 height 723
click at [426, 640] on div ".deletable-edge-delete-btn { width: 20px; height: 20px; border: 0px solid #ffff…" at bounding box center [732, 449] width 1464 height 723
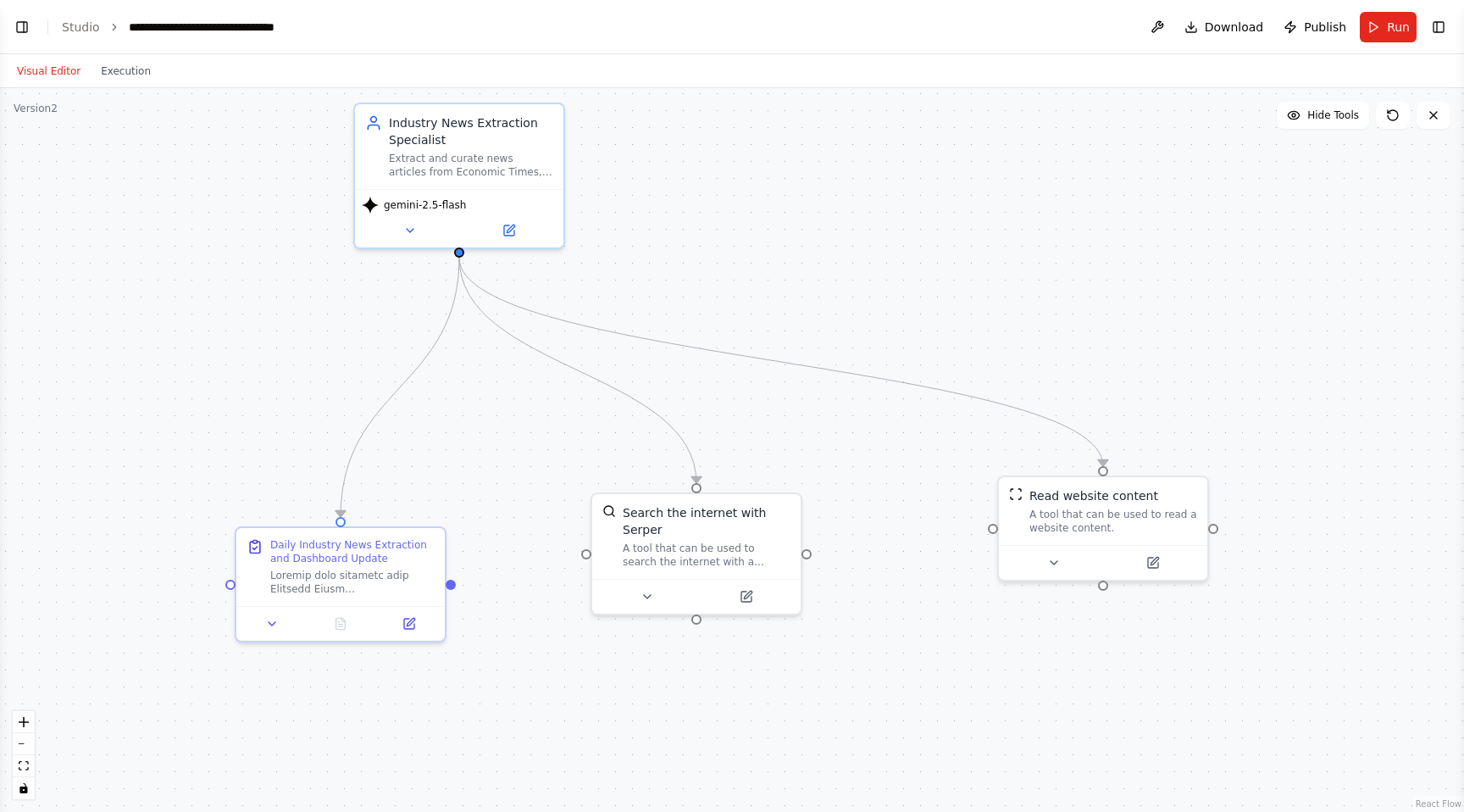
drag, startPoint x: 425, startPoint y: 640, endPoint x: 453, endPoint y: 589, distance: 58.2
click at [453, 589] on div ".deletable-edge-delete-btn { width: 20px; height: 20px; border: 0px solid #ffff…" at bounding box center [732, 449] width 1464 height 723
click at [536, 469] on div ".deletable-edge-delete-btn { width: 20px; height: 20px; border: 0px solid #ffff…" at bounding box center [732, 449] width 1464 height 723
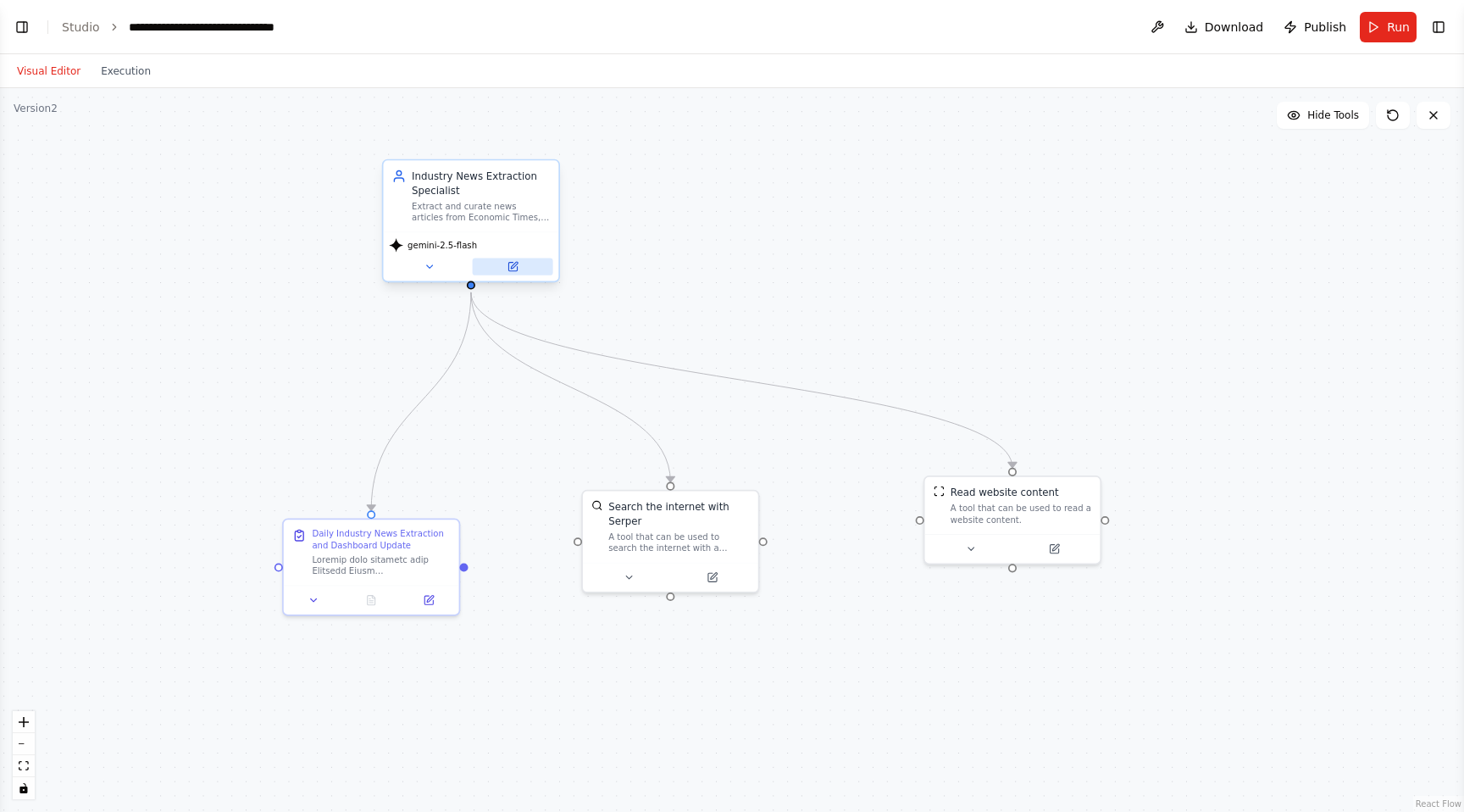
click at [511, 271] on icon at bounding box center [512, 267] width 9 height 9
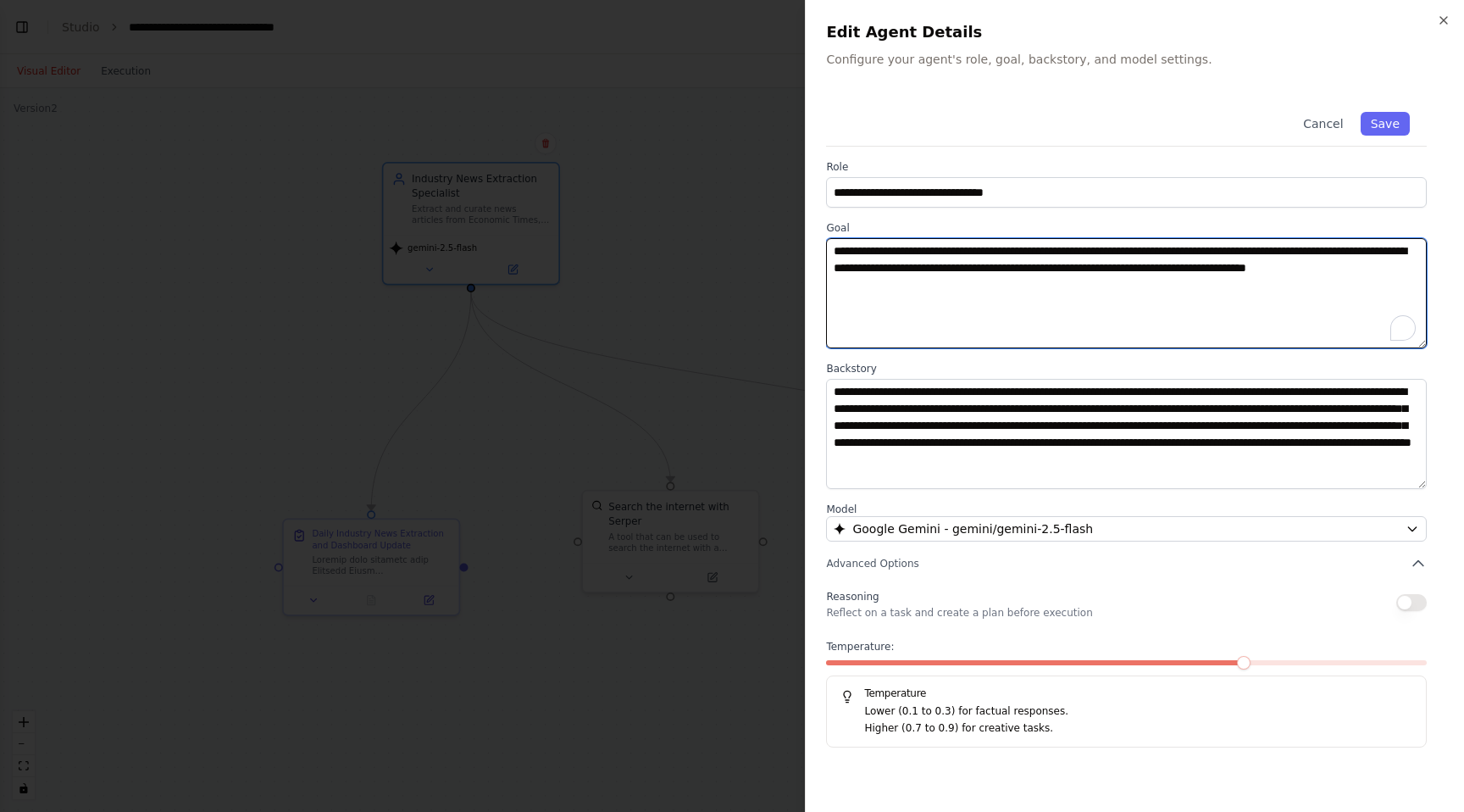
drag, startPoint x: 835, startPoint y: 248, endPoint x: 949, endPoint y: 293, distance: 122.6
click at [949, 293] on textarea "**********" at bounding box center [1127, 293] width 601 height 110
click at [1021, 330] on textarea "**********" at bounding box center [1127, 293] width 601 height 110
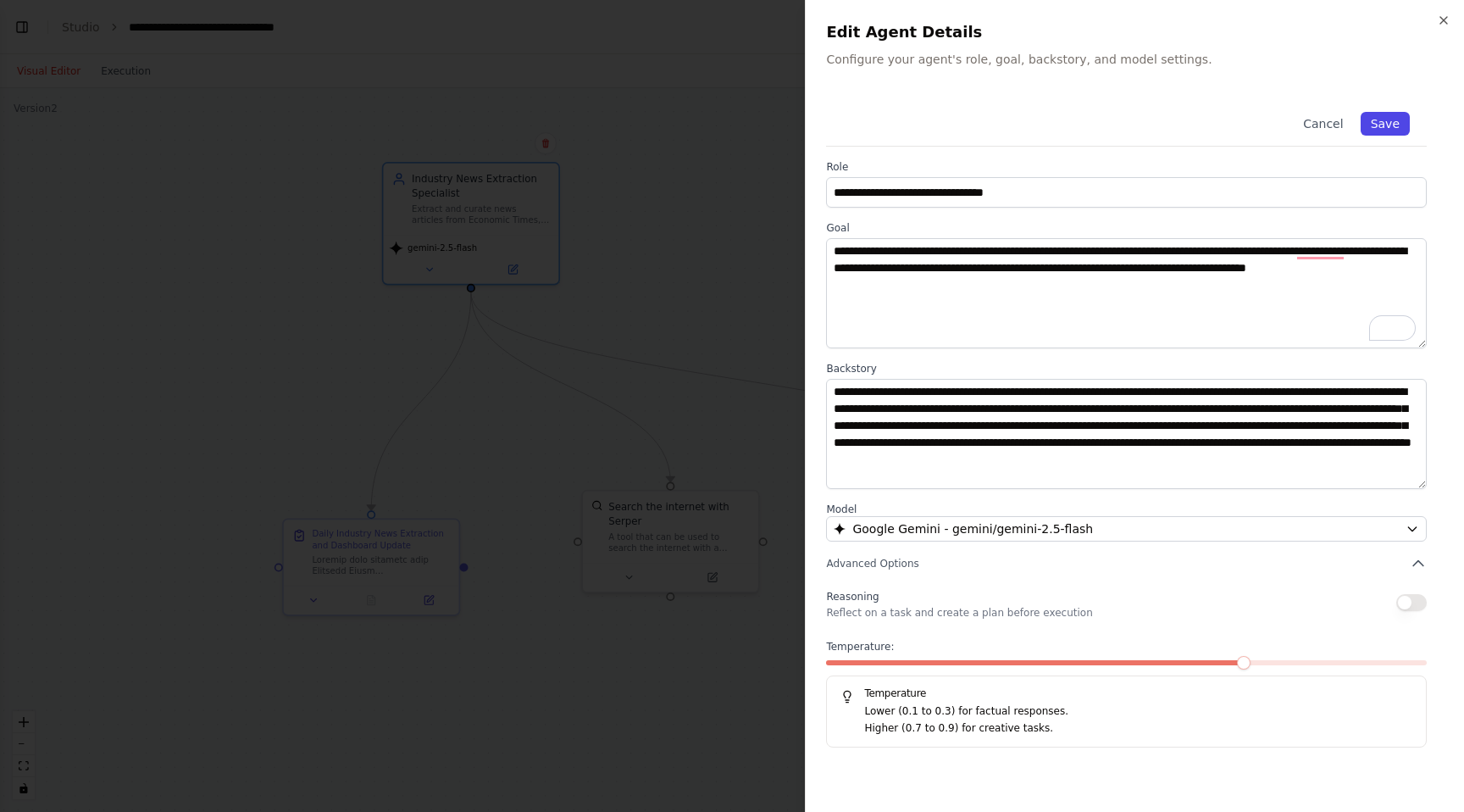
click at [1383, 130] on button "Save" at bounding box center [1385, 123] width 49 height 24
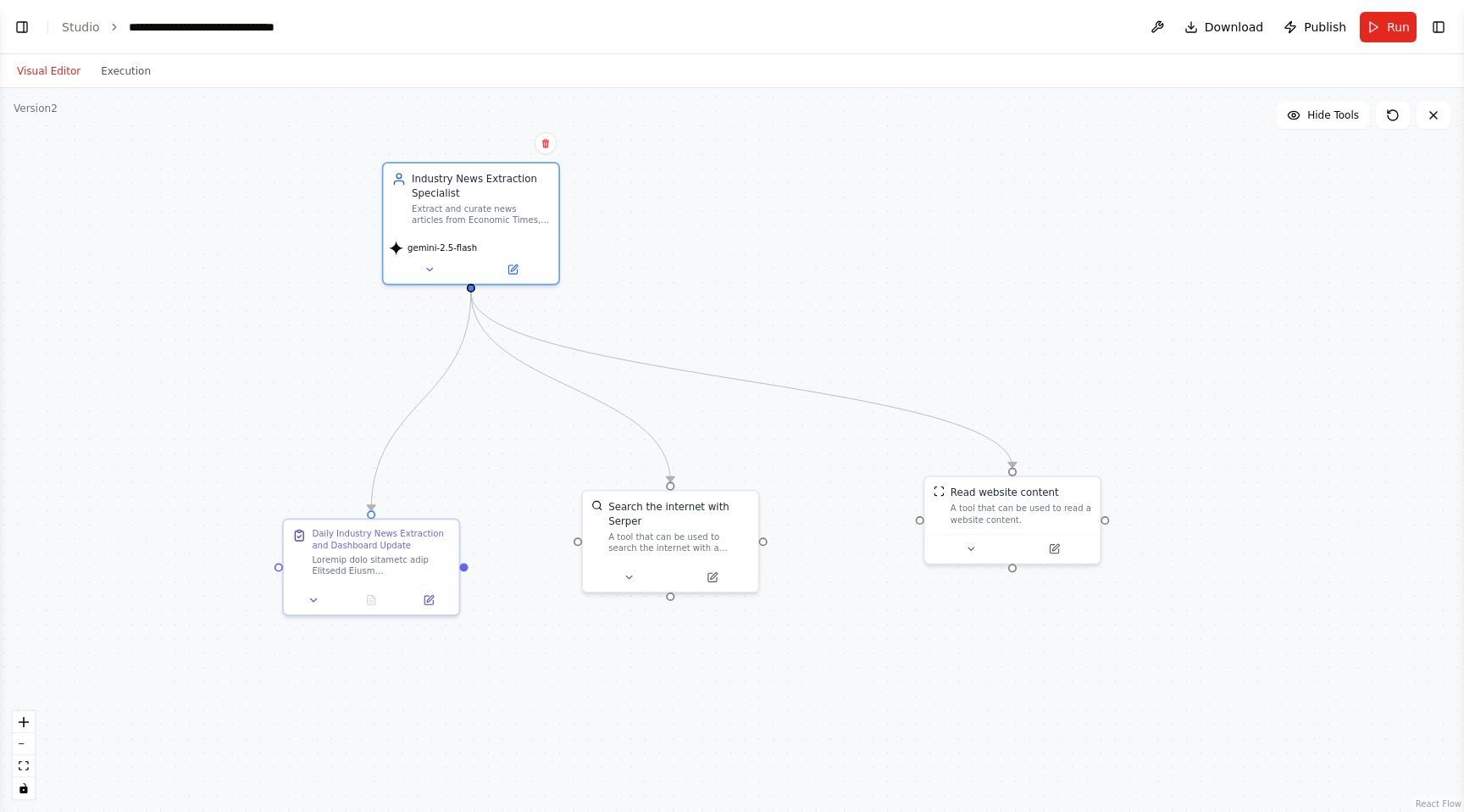
click at [279, 571] on div ".deletable-edge-delete-btn { width: 20px; height: 20px; border: 0px solid #ffff…" at bounding box center [732, 449] width 1464 height 723
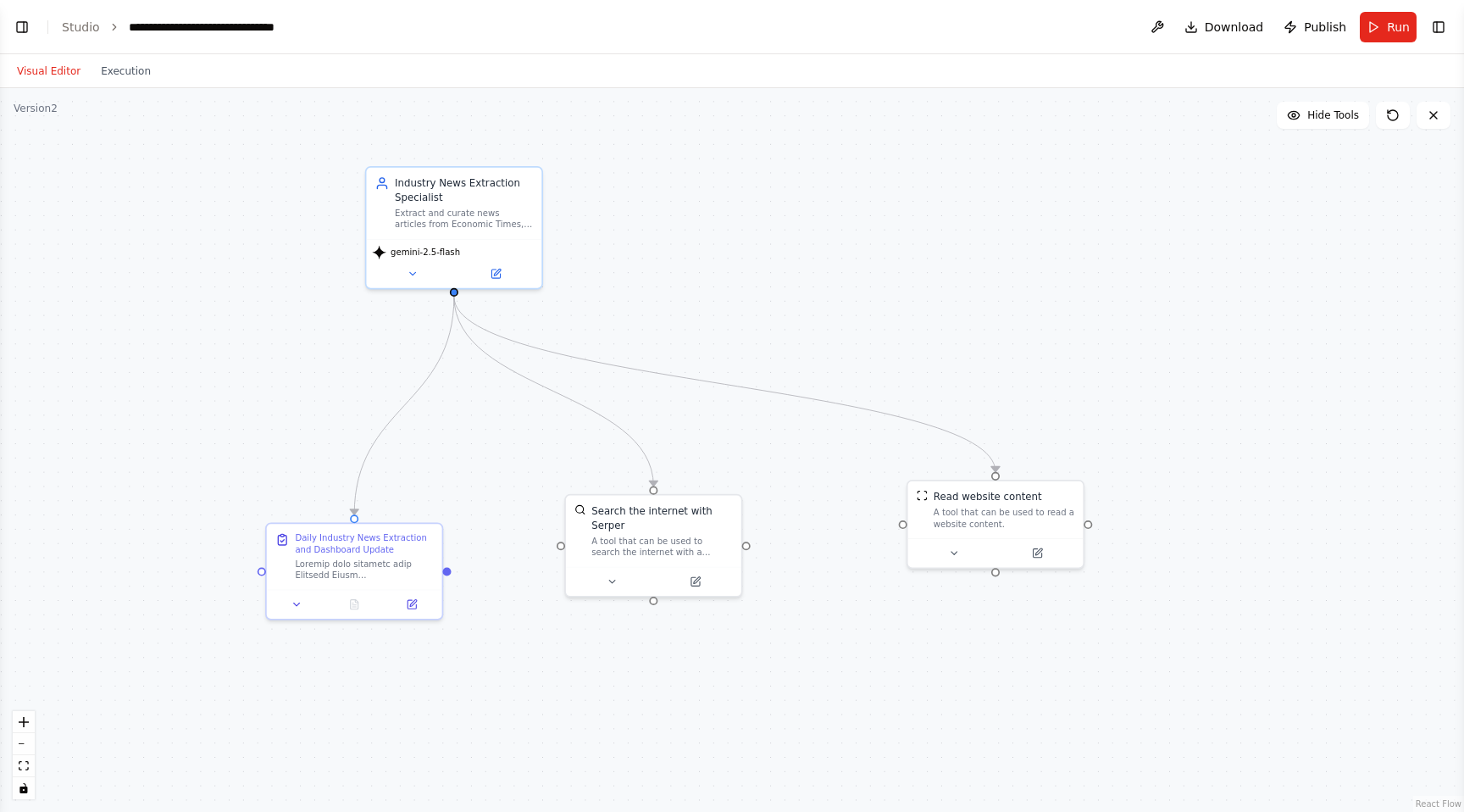
click at [278, 573] on div ".deletable-edge-delete-btn { width: 20px; height: 20px; border: 0px solid #ffff…" at bounding box center [732, 449] width 1464 height 723
click at [278, 575] on div ".deletable-edge-delete-btn { width: 20px; height: 20px; border: 0px solid #ffff…" at bounding box center [732, 449] width 1464 height 723
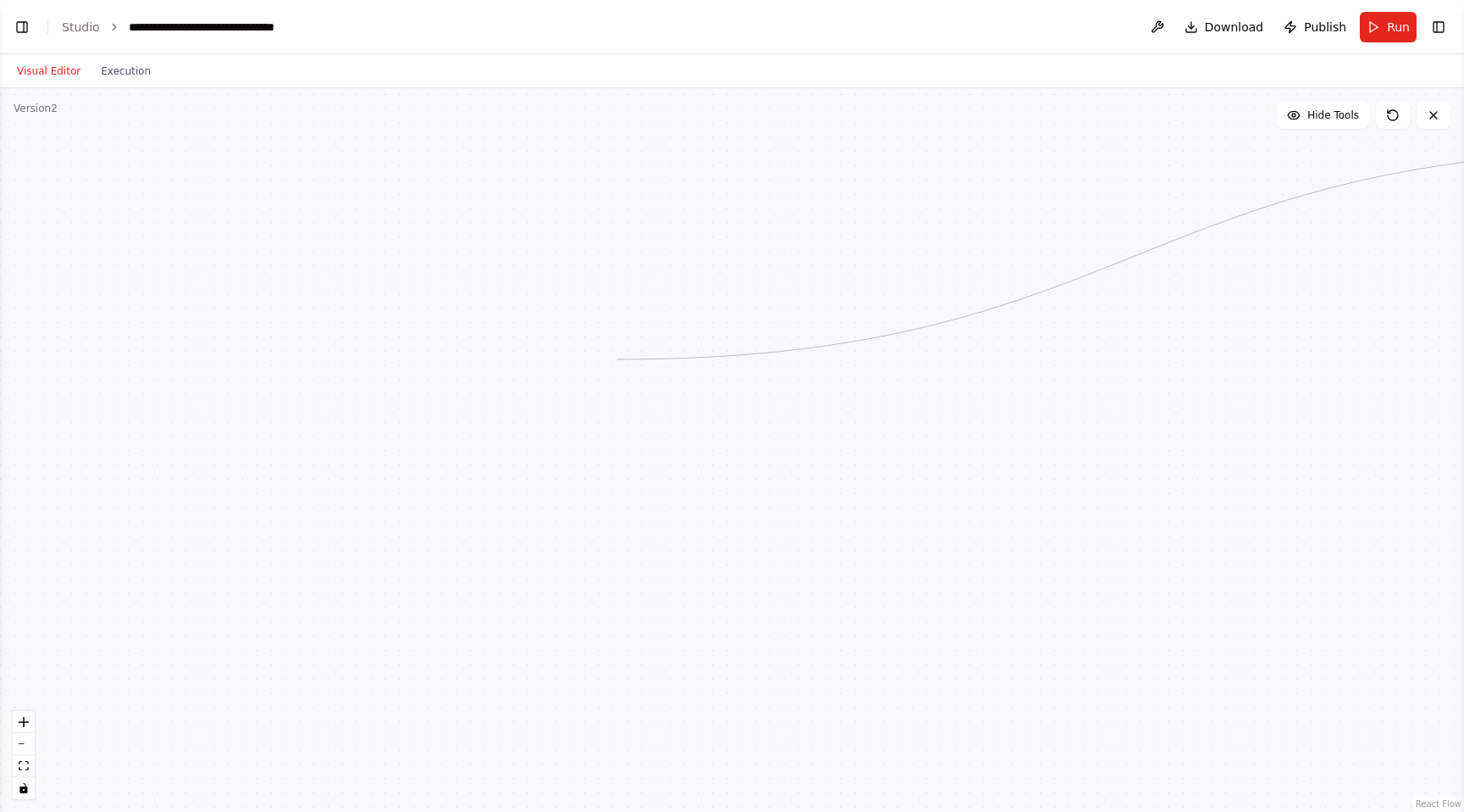
drag, startPoint x: 277, startPoint y: 567, endPoint x: 617, endPoint y: 359, distance: 398.6
click at [617, 359] on div ".deletable-edge-delete-btn { width: 20px; height: 20px; border: 0px solid #ffff…" at bounding box center [732, 449] width 1464 height 723
drag, startPoint x: 764, startPoint y: 389, endPoint x: 560, endPoint y: 413, distance: 205.4
click at [522, 411] on div ".deletable-edge-delete-btn { width: 20px; height: 20px; border: 0px solid #ffff…" at bounding box center [732, 449] width 1464 height 723
drag, startPoint x: 620, startPoint y: 404, endPoint x: 727, endPoint y: 464, distance: 122.7
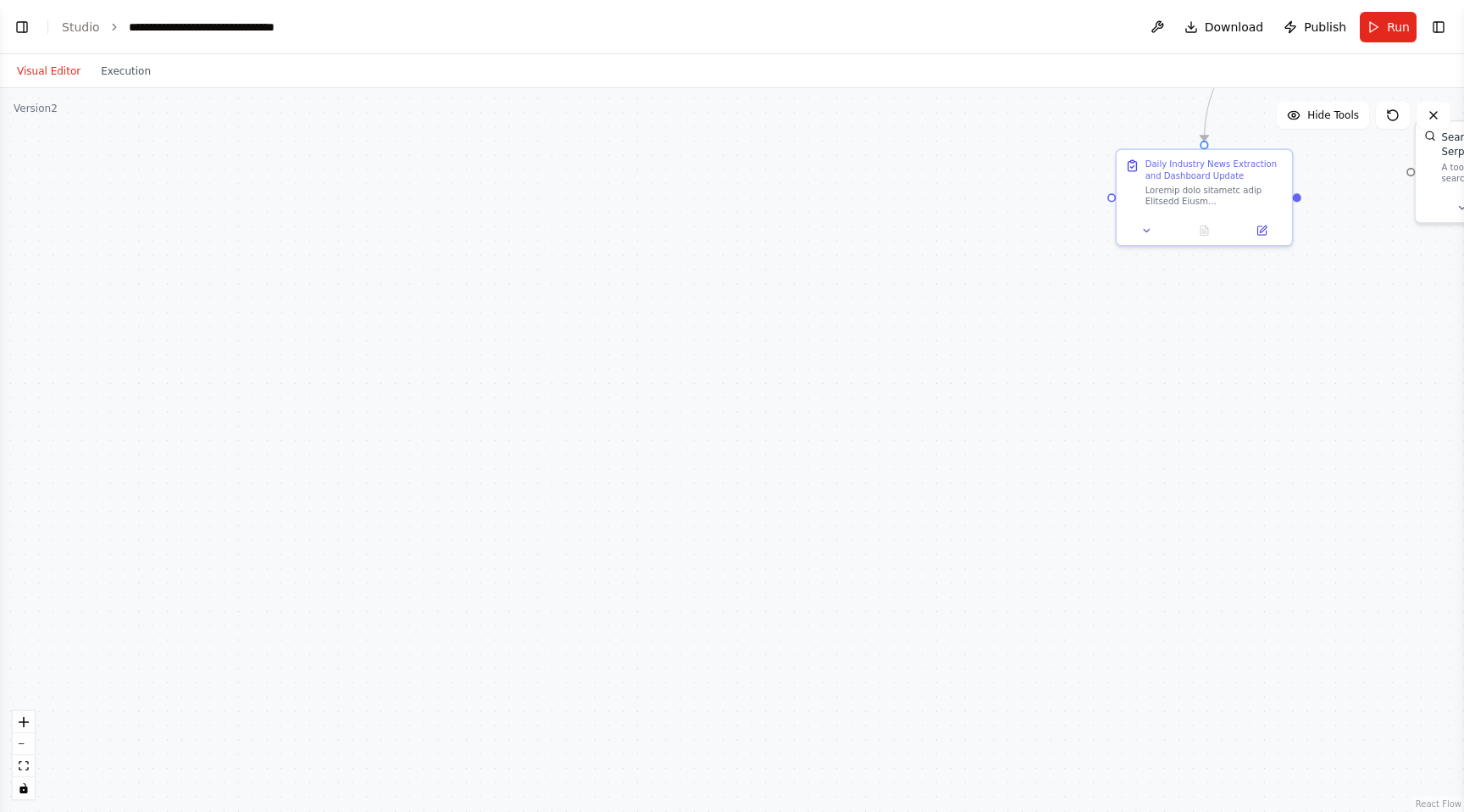
click at [693, 474] on div ".deletable-edge-delete-btn { width: 20px; height: 20px; border: 0px solid #ffff…" at bounding box center [732, 449] width 1464 height 723
drag, startPoint x: 730, startPoint y: 458, endPoint x: 326, endPoint y: 477, distance: 404.4
click at [326, 477] on div ".deletable-edge-delete-btn { width: 20px; height: 20px; border: 0px solid #ffff…" at bounding box center [732, 449] width 1464 height 723
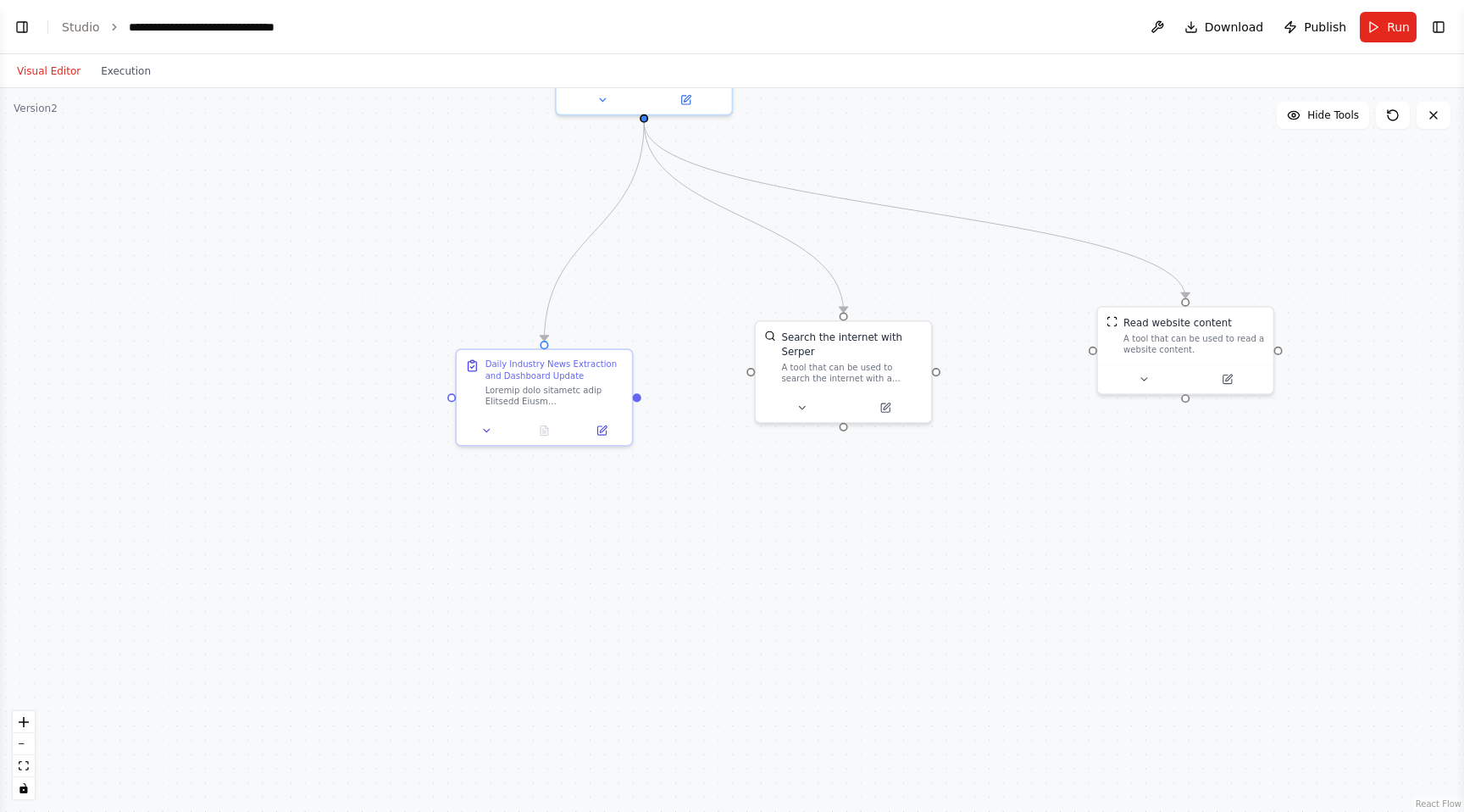
drag, startPoint x: 752, startPoint y: 446, endPoint x: 120, endPoint y: 583, distance: 646.7
click at [119, 583] on div ".deletable-edge-delete-btn { width: 20px; height: 20px; border: 0px solid #ffff…" at bounding box center [732, 449] width 1464 height 723
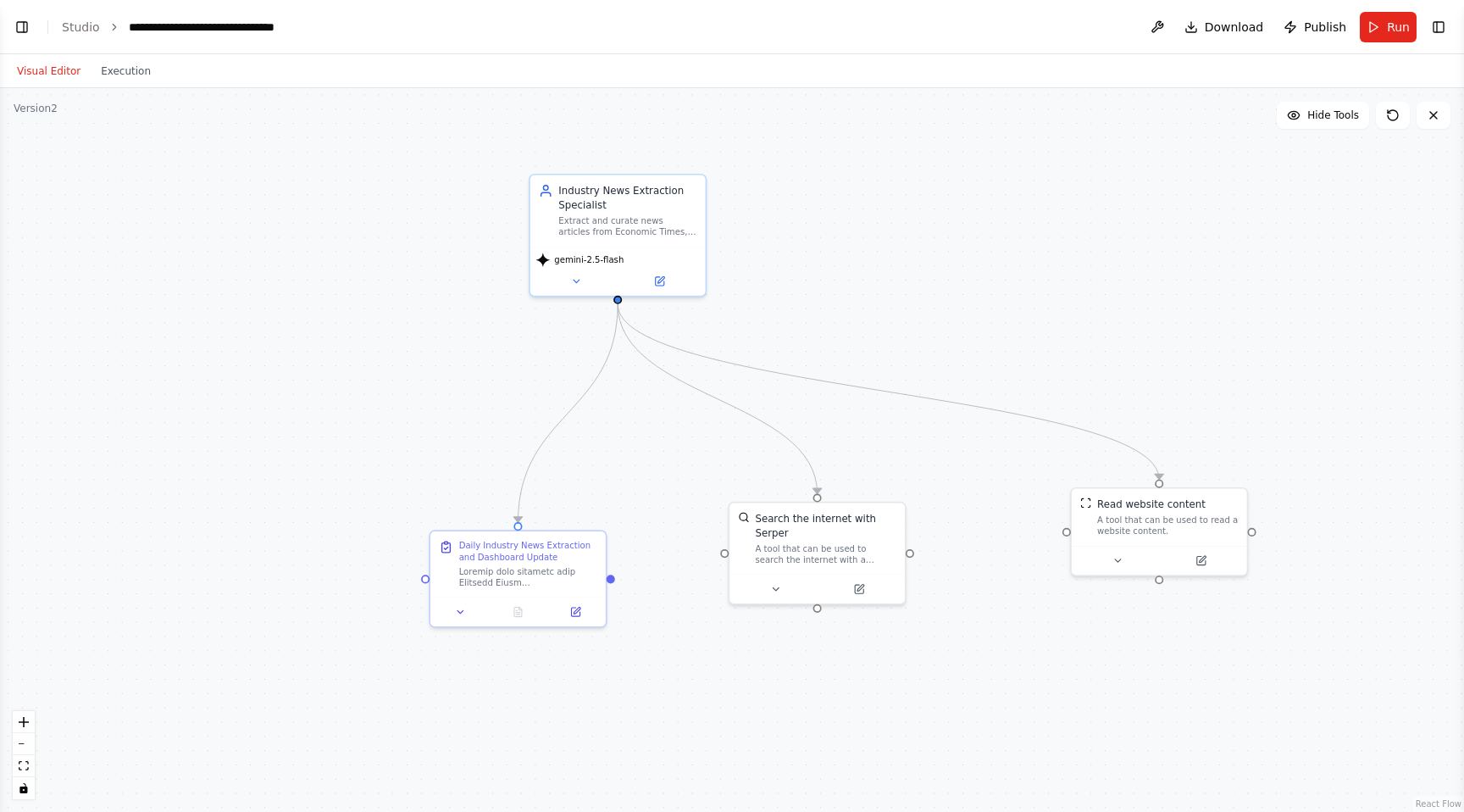
drag, startPoint x: 423, startPoint y: 546, endPoint x: 396, endPoint y: 726, distance: 182.0
click at [396, 726] on div ".deletable-edge-delete-btn { width: 20px; height: 20px; border: 0px solid #ffff…" at bounding box center [732, 449] width 1464 height 723
click at [465, 612] on icon at bounding box center [460, 608] width 11 height 11
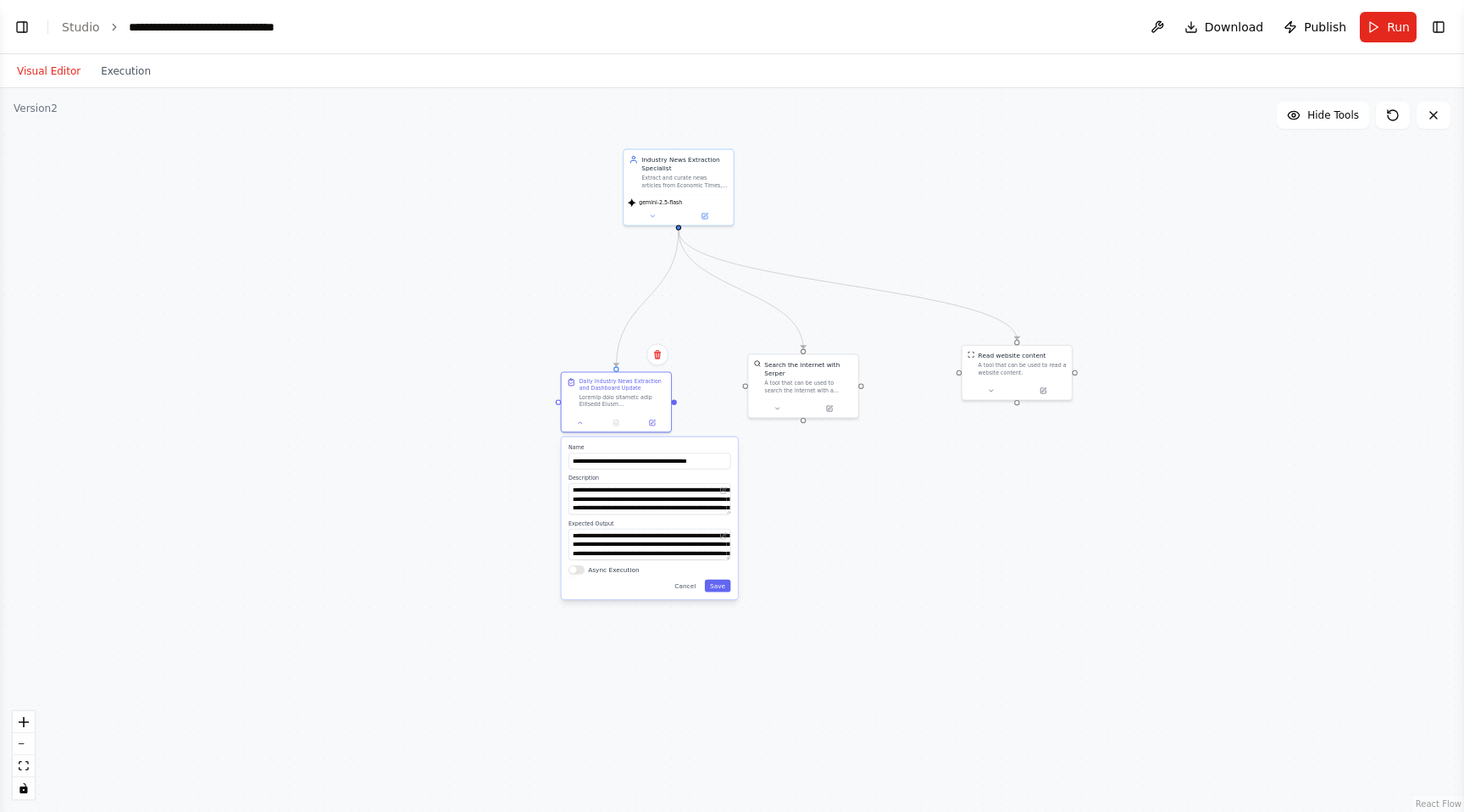
drag, startPoint x: 741, startPoint y: 663, endPoint x: 803, endPoint y: 507, distance: 167.9
click at [803, 507] on div ".deletable-edge-delete-btn { width: 20px; height: 20px; border: 0px solid #ffff…" at bounding box center [732, 449] width 1464 height 723
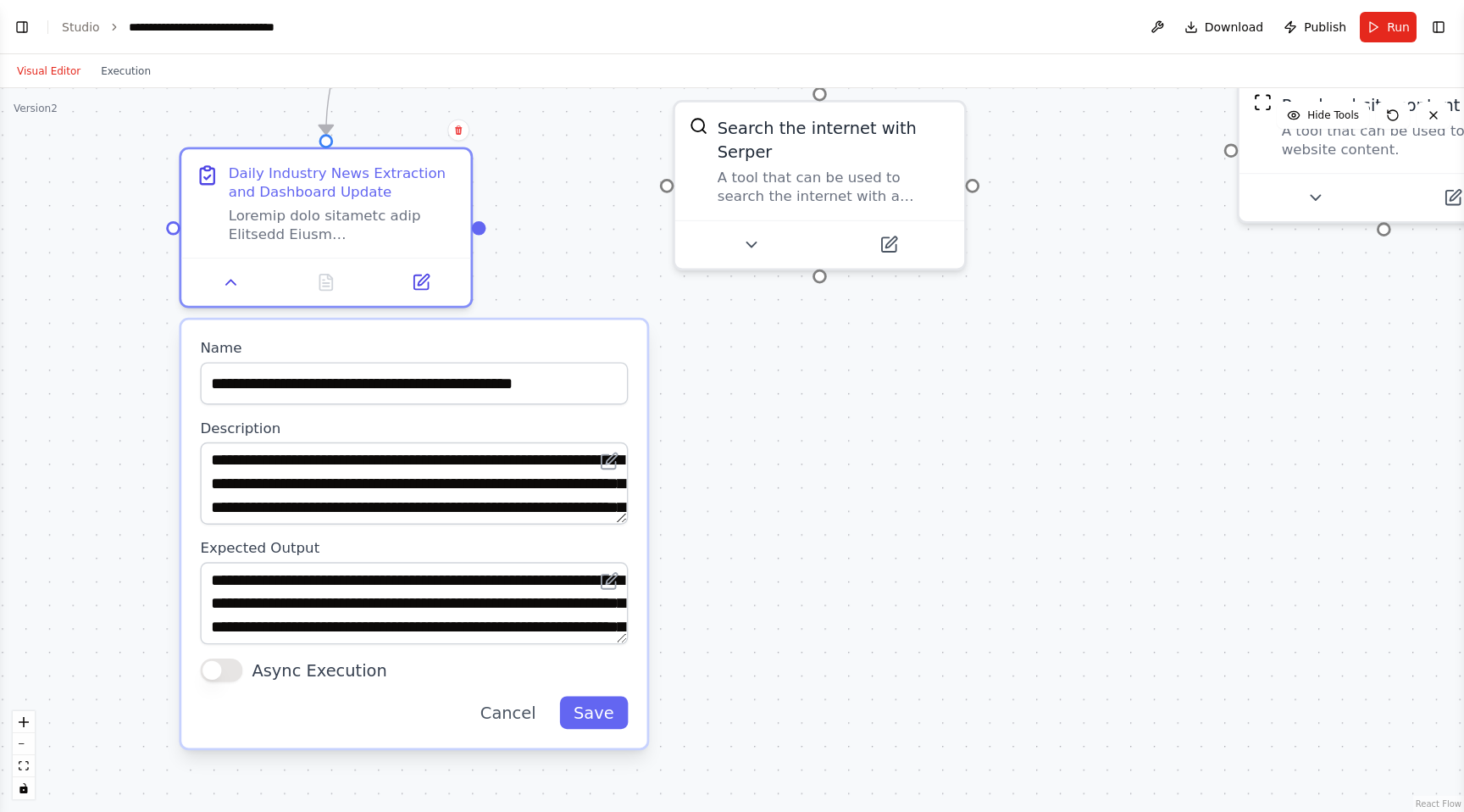
click at [767, 504] on div ".deletable-edge-delete-btn { width: 20px; height: 20px; border: 0px solid #ffff…" at bounding box center [732, 449] width 1464 height 723
click at [752, 247] on icon at bounding box center [750, 239] width 18 height 18
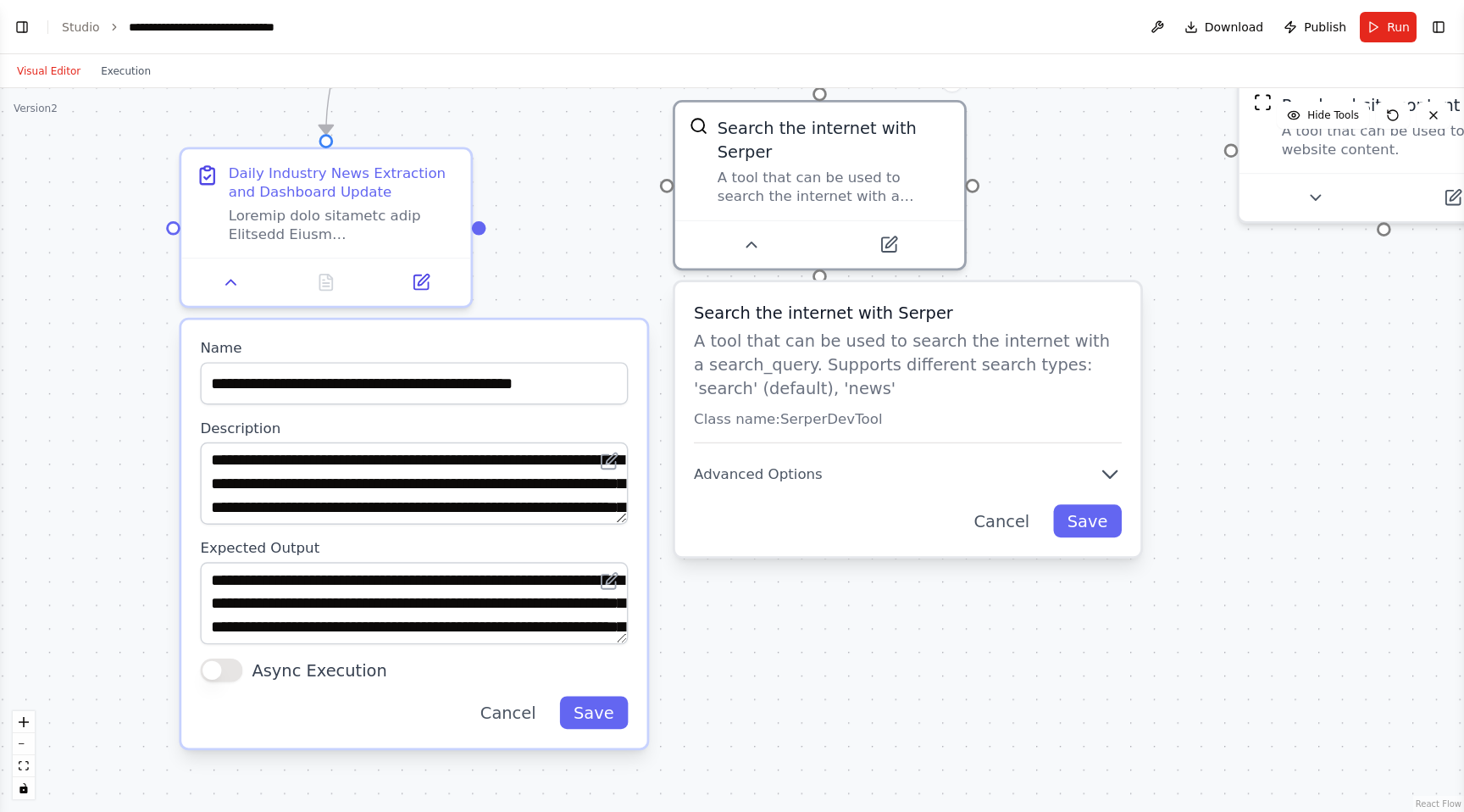
click at [1032, 222] on div ".deletable-edge-delete-btn { width: 20px; height: 20px; border: 0px solid #ffff…" at bounding box center [732, 449] width 1464 height 723
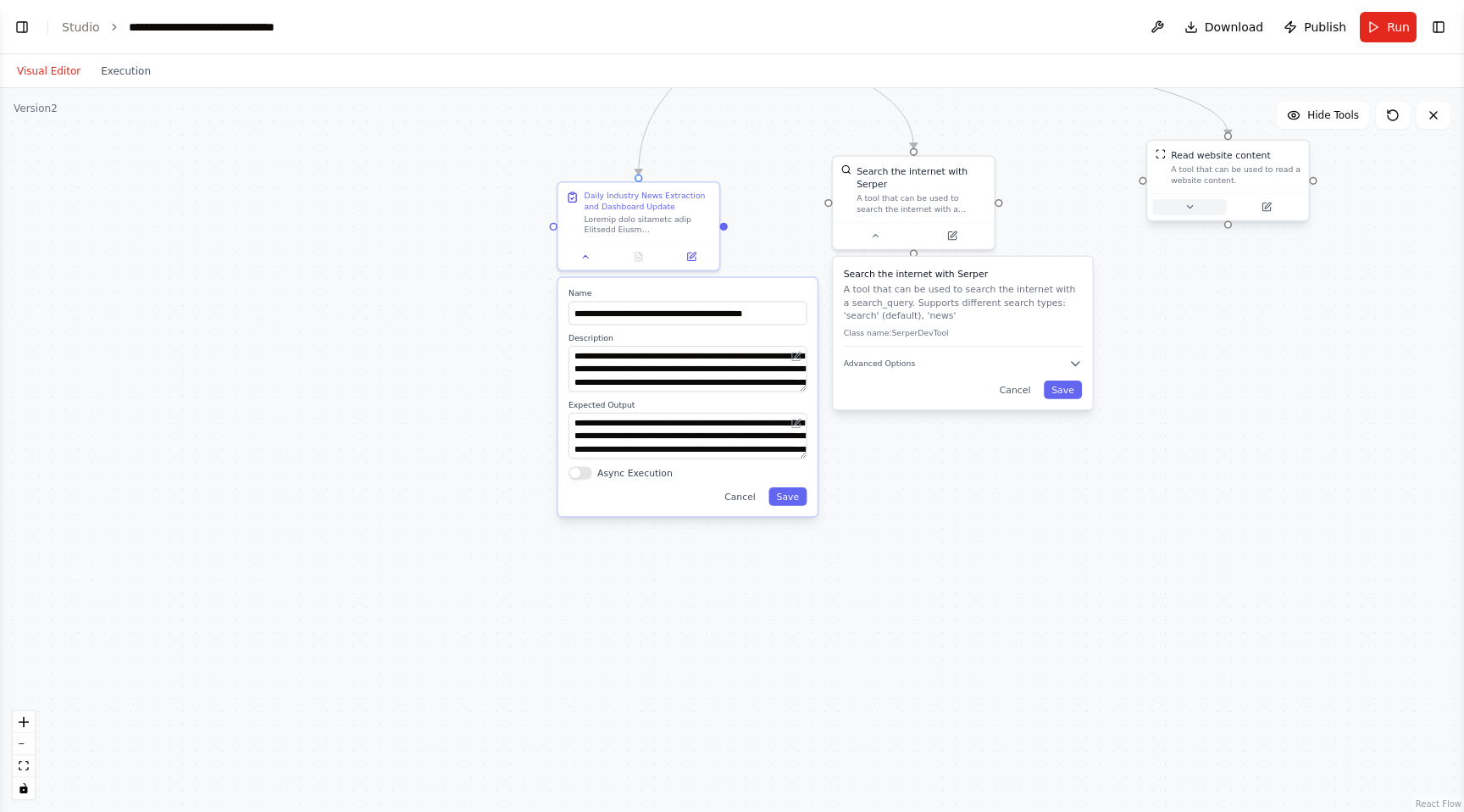
click at [1191, 208] on icon at bounding box center [1190, 207] width 11 height 11
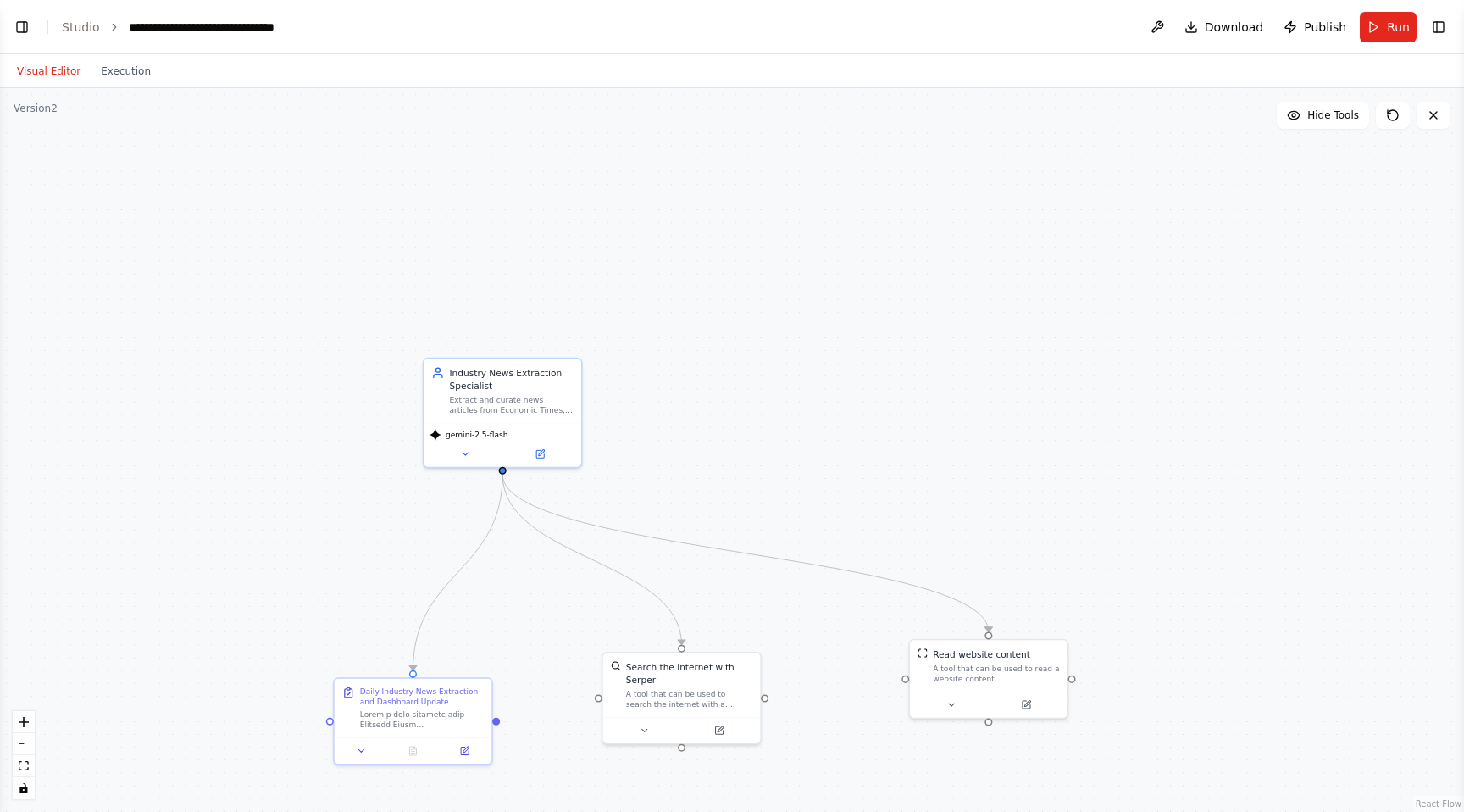
scroll to position [1248, 0]
click at [546, 449] on button at bounding box center [540, 451] width 72 height 15
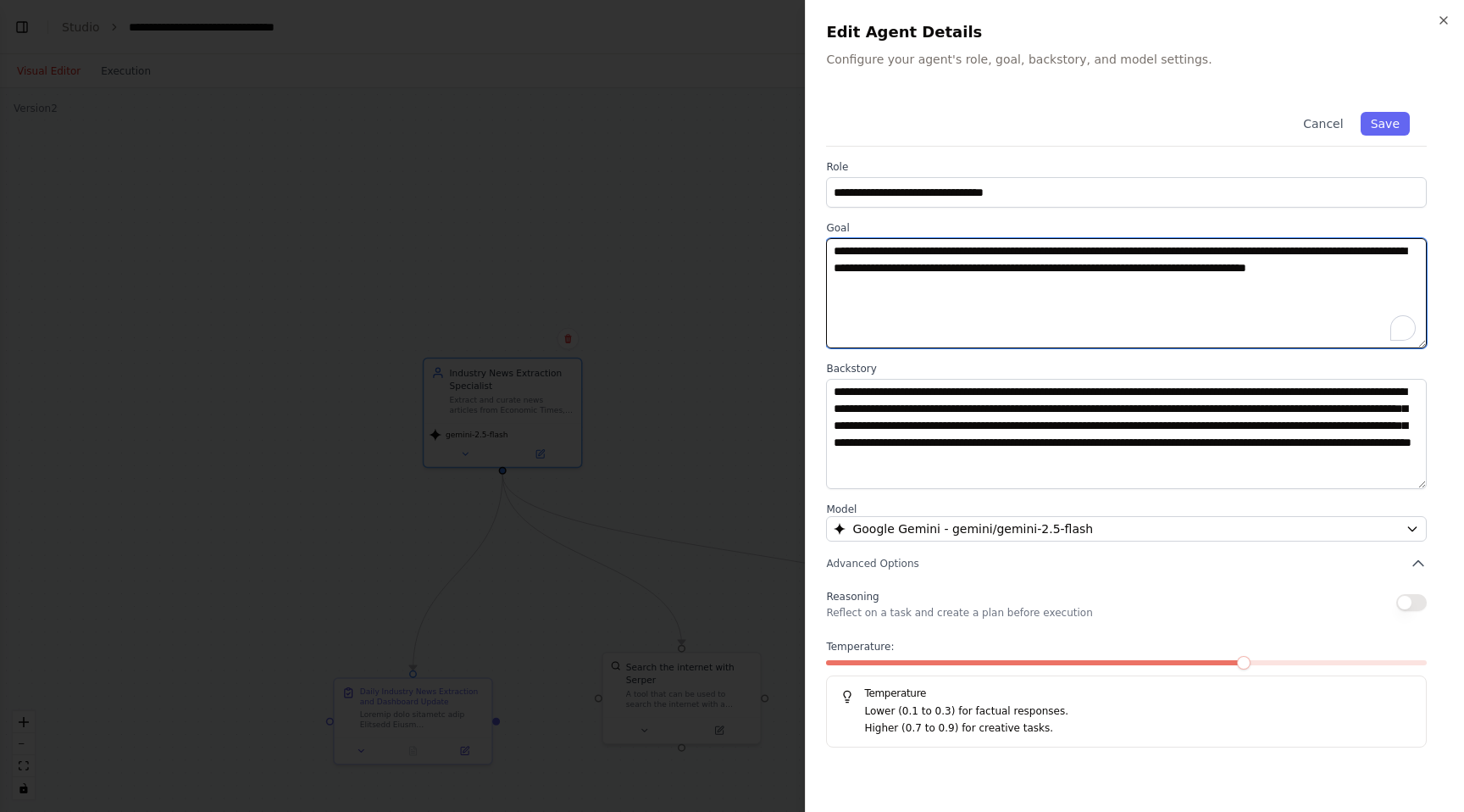
drag, startPoint x: 834, startPoint y: 249, endPoint x: 957, endPoint y: 295, distance: 131.3
click at [957, 295] on textarea "**********" at bounding box center [1127, 293] width 601 height 110
